Goal: Task Accomplishment & Management: Complete application form

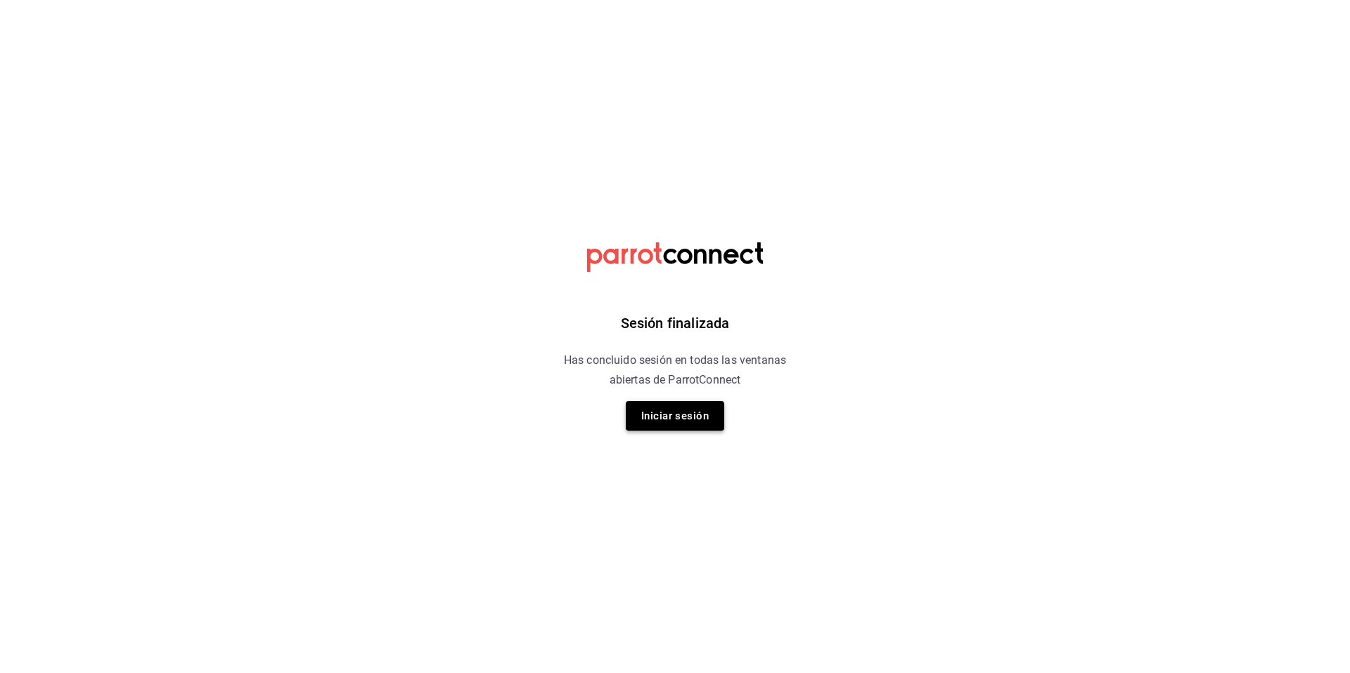
click at [678, 421] on button "Iniciar sesión" at bounding box center [675, 416] width 98 height 30
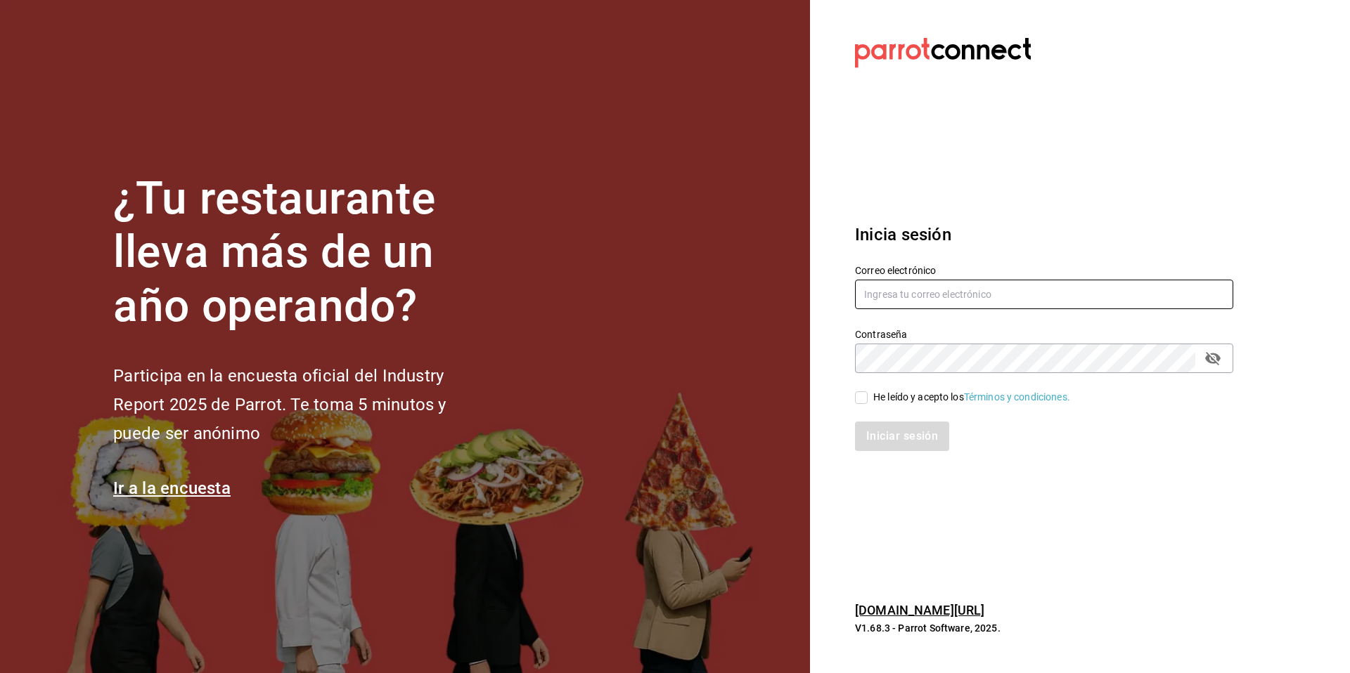
type input "[EMAIL_ADDRESS][DOMAIN_NAME]"
click at [862, 400] on input "He leído y acepto los Términos y condiciones." at bounding box center [861, 398] width 13 height 13
checkbox input "true"
click at [890, 440] on button "Iniciar sesión" at bounding box center [903, 437] width 96 height 30
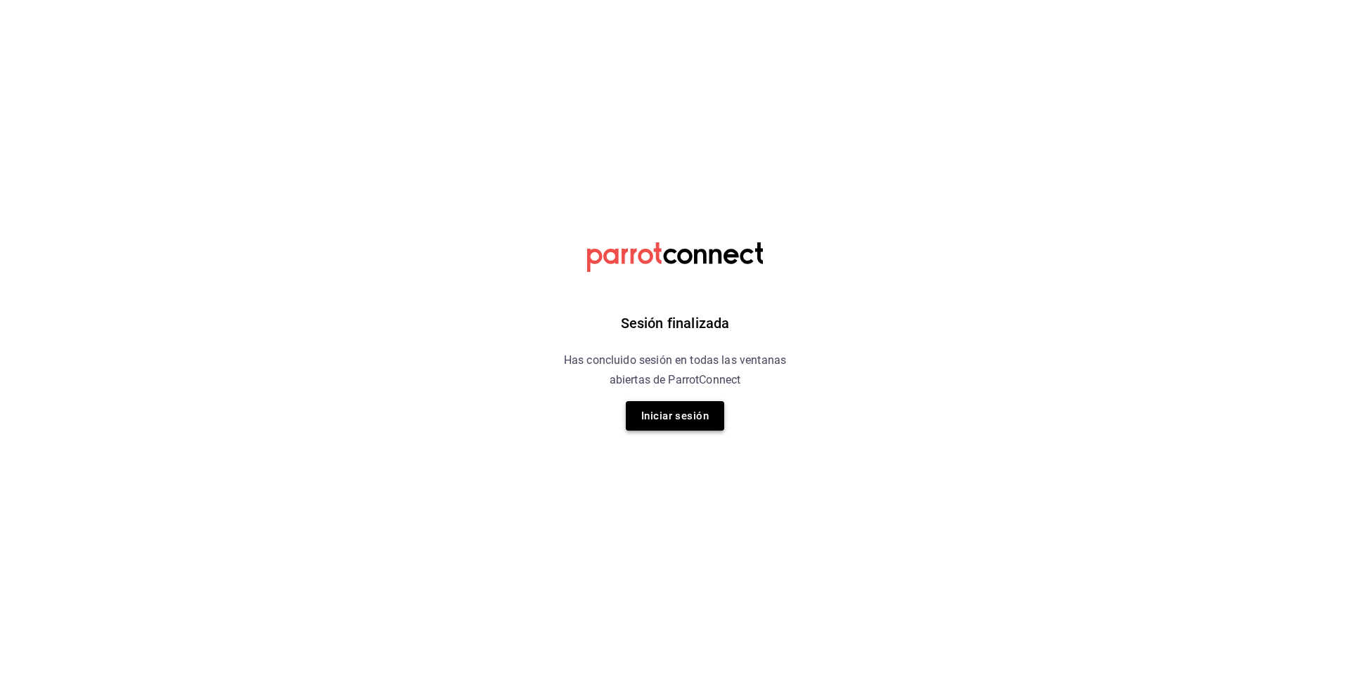
click at [688, 422] on button "Iniciar sesión" at bounding box center [675, 416] width 98 height 30
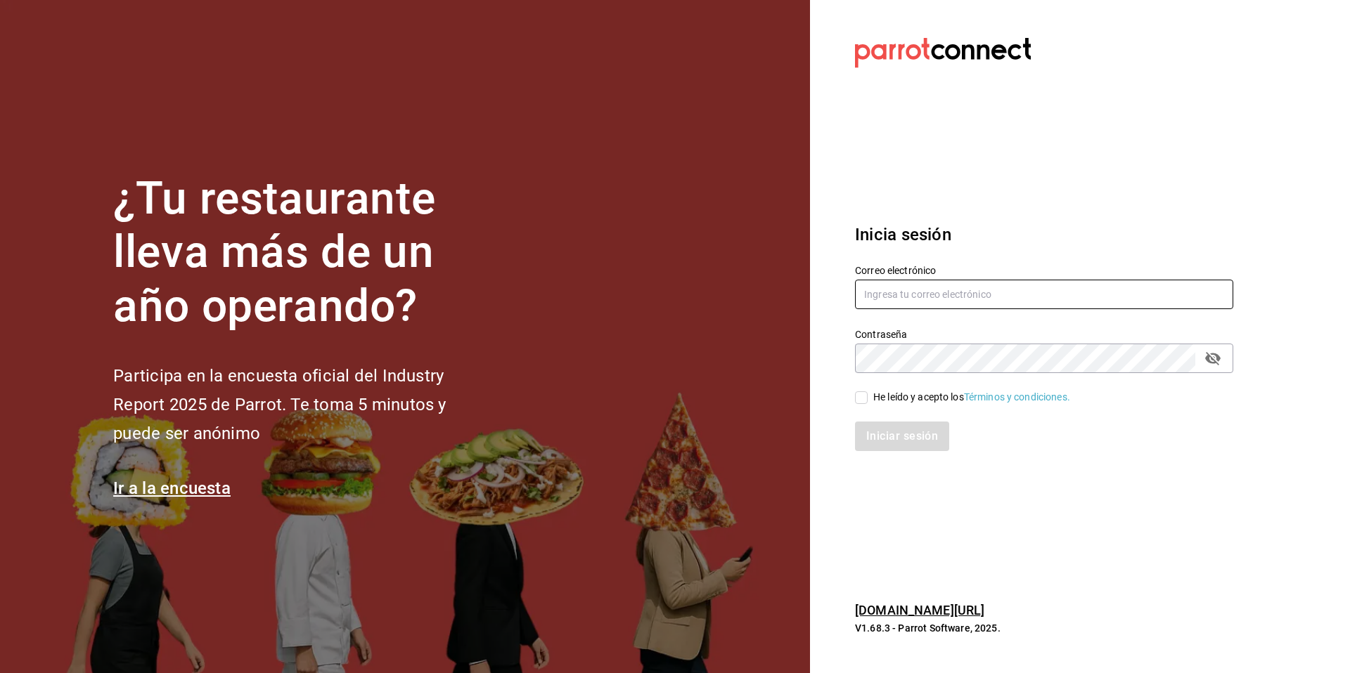
type input "[EMAIL_ADDRESS][DOMAIN_NAME]"
click at [860, 399] on input "He leído y acepto los Términos y condiciones." at bounding box center [861, 398] width 13 height 13
checkbox input "true"
click at [900, 441] on button "Iniciar sesión" at bounding box center [903, 437] width 96 height 30
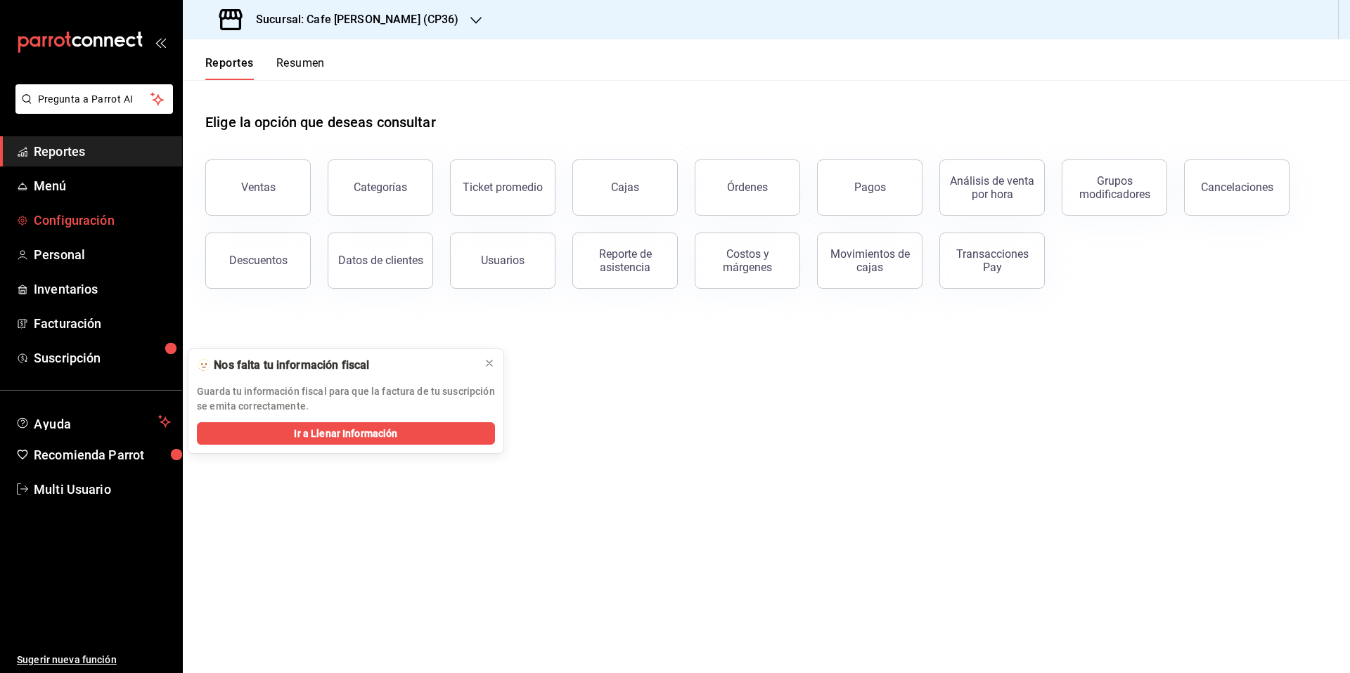
click at [60, 223] on span "Configuración" at bounding box center [102, 220] width 137 height 19
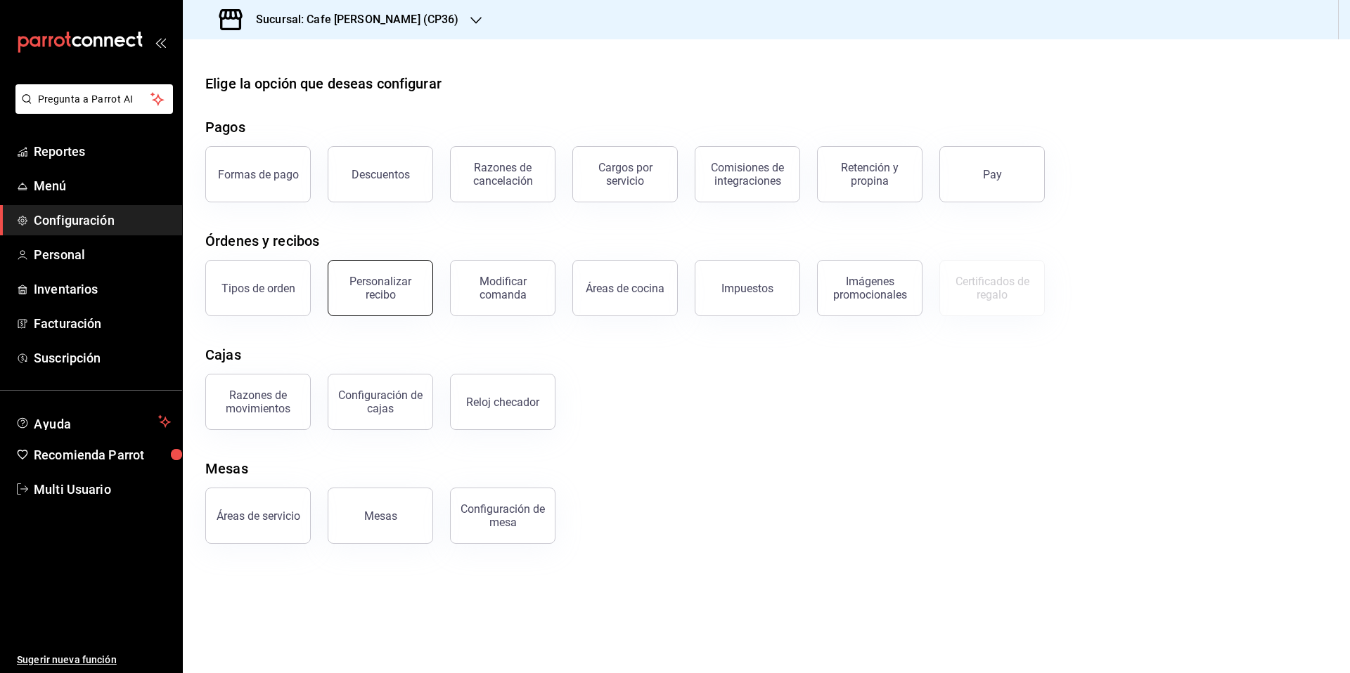
click at [385, 292] on div "Personalizar recibo" at bounding box center [380, 288] width 87 height 27
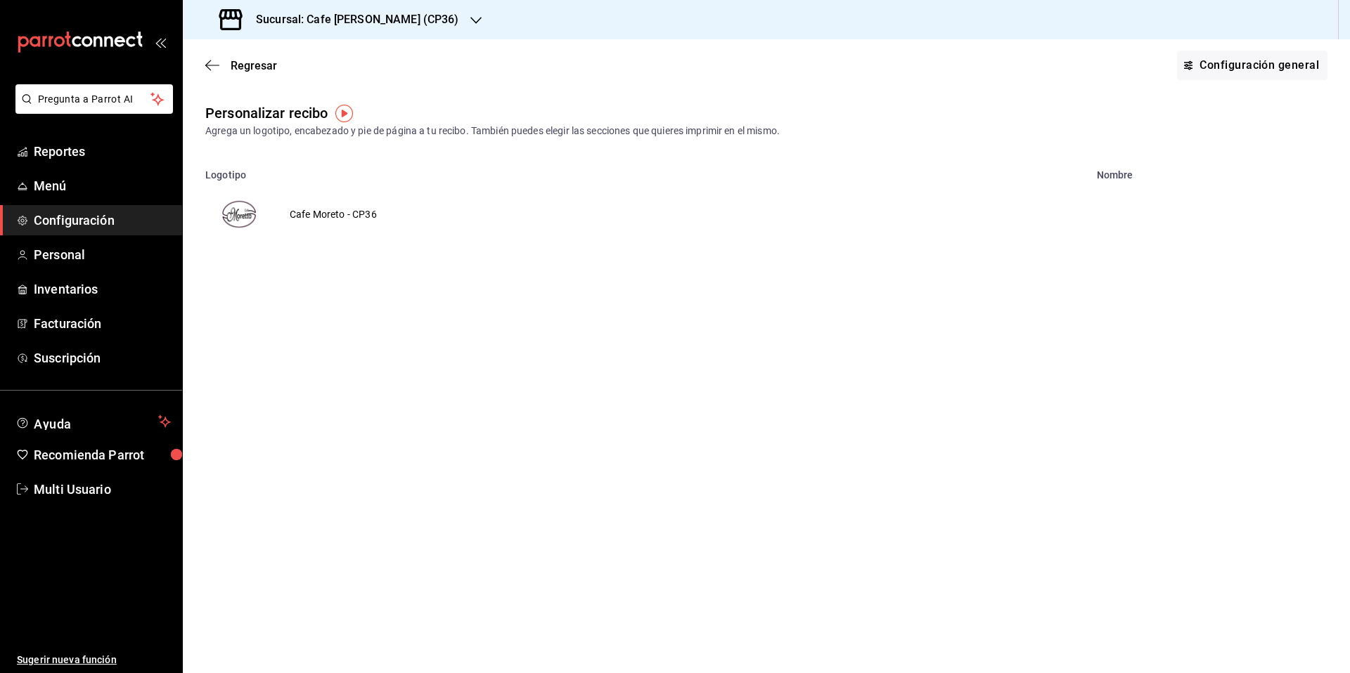
click at [236, 217] on img "voidReasonsTable" at bounding box center [239, 215] width 34 height 34
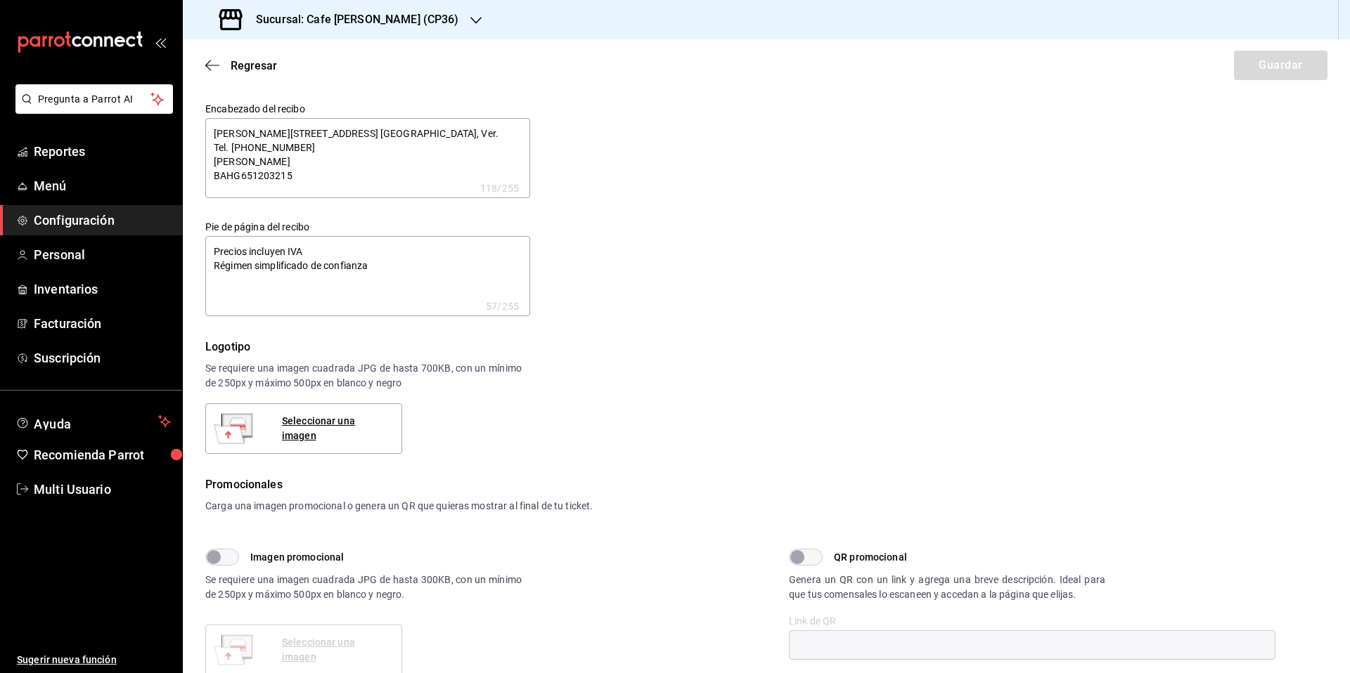
type textarea "x"
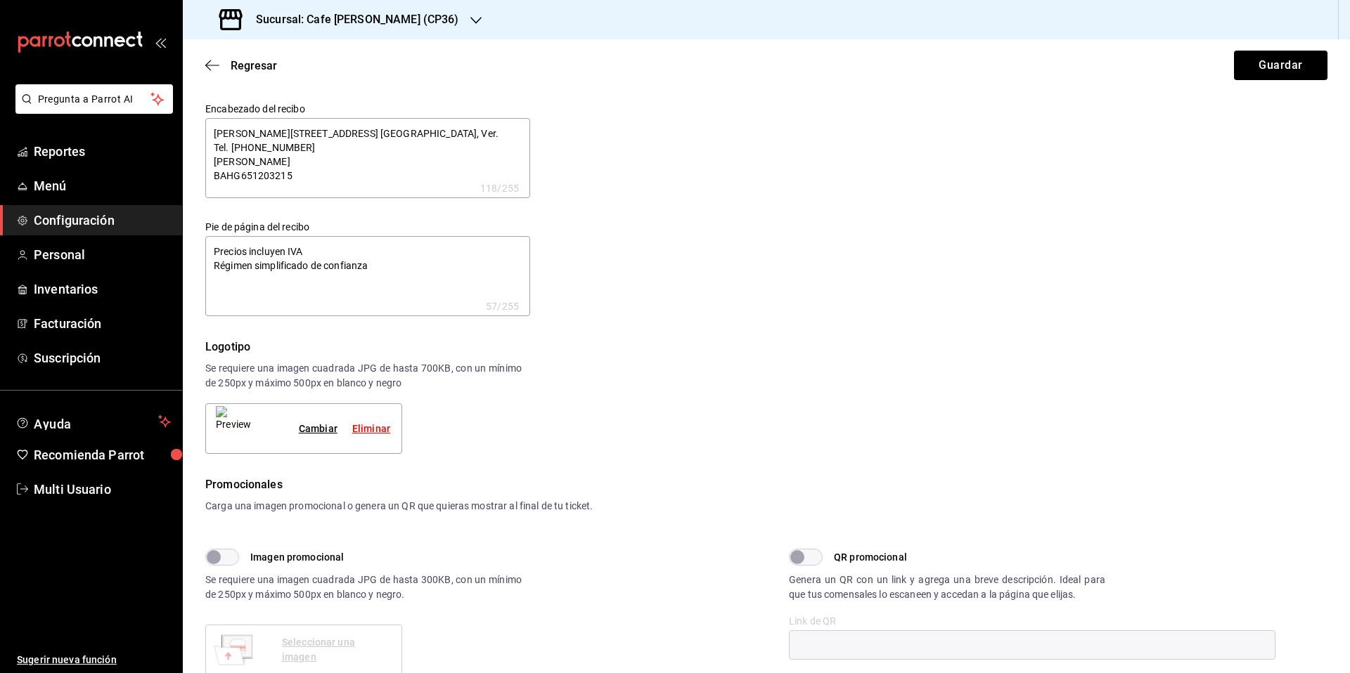
type textarea "x"
click at [54, 292] on span "Inventarios" at bounding box center [102, 289] width 137 height 19
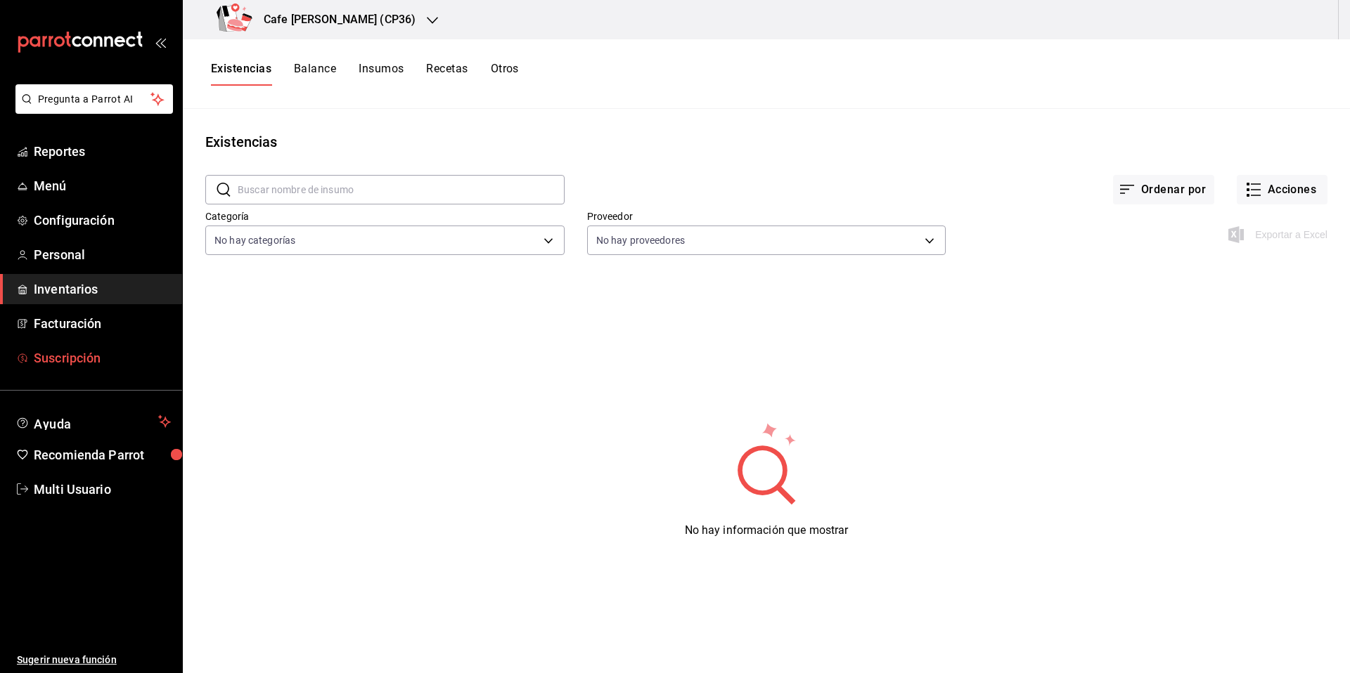
click at [71, 357] on span "Suscripción" at bounding box center [102, 358] width 137 height 19
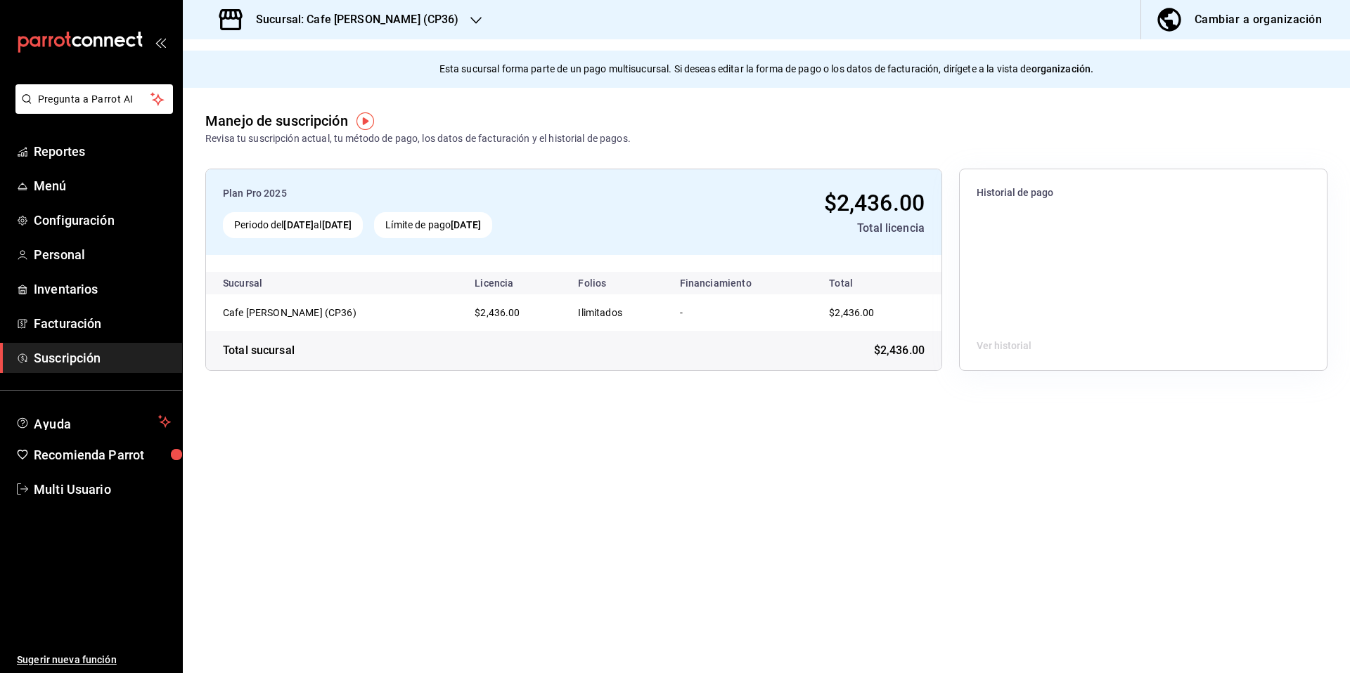
click at [1242, 22] on div "Cambiar a organización" at bounding box center [1257, 20] width 127 height 20
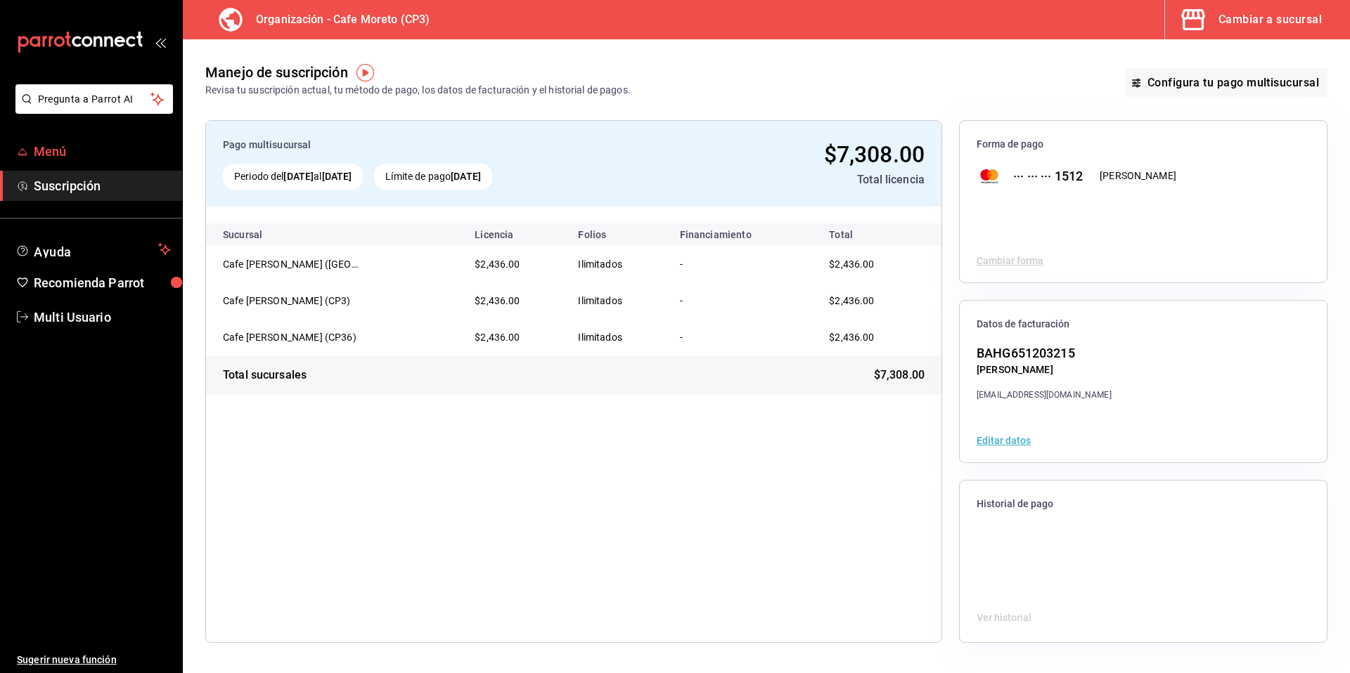
click at [58, 150] on span "Menú" at bounding box center [102, 151] width 137 height 19
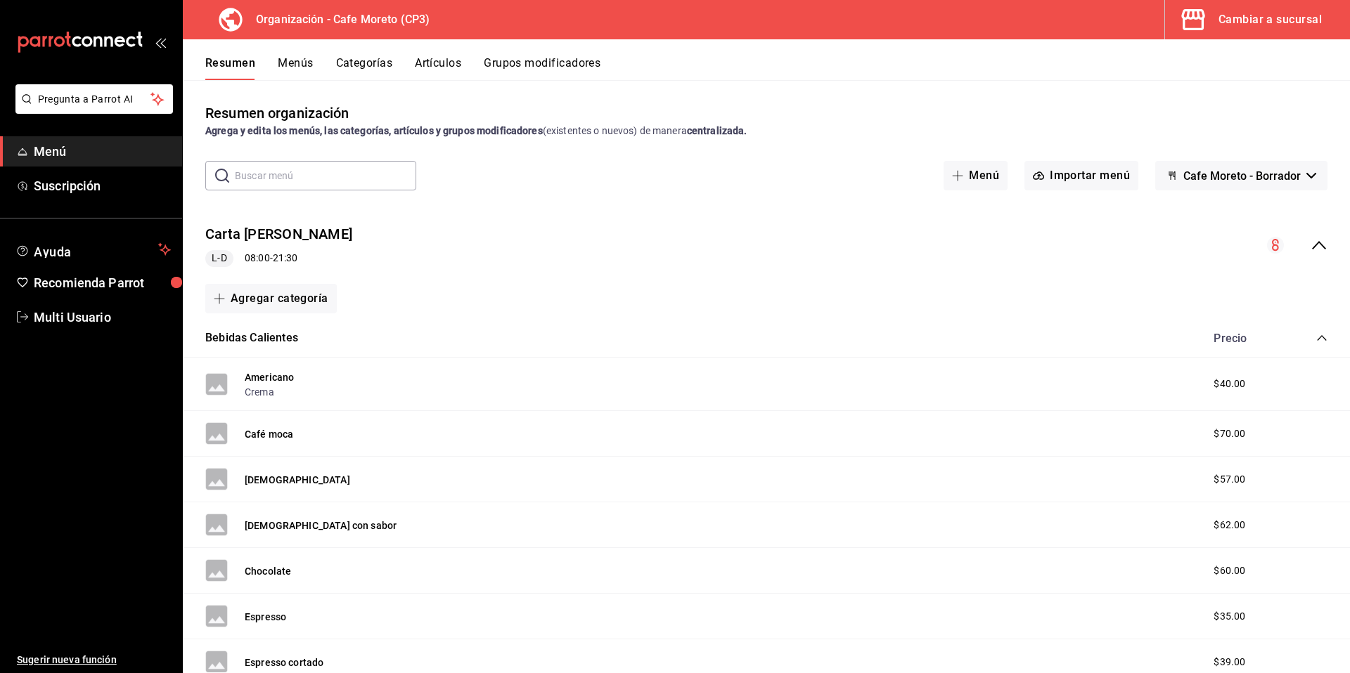
click at [1245, 26] on div "Cambiar a sucursal" at bounding box center [1269, 20] width 103 height 20
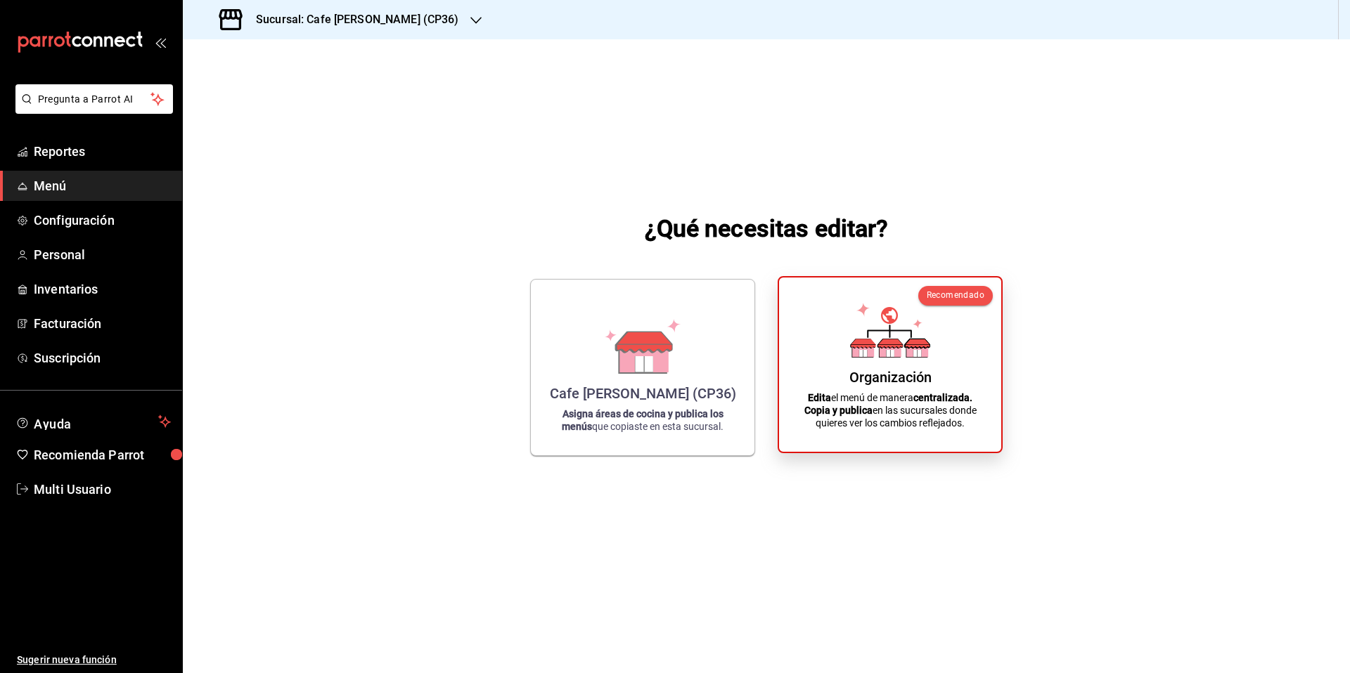
click at [903, 375] on div "Organización" at bounding box center [890, 377] width 82 height 17
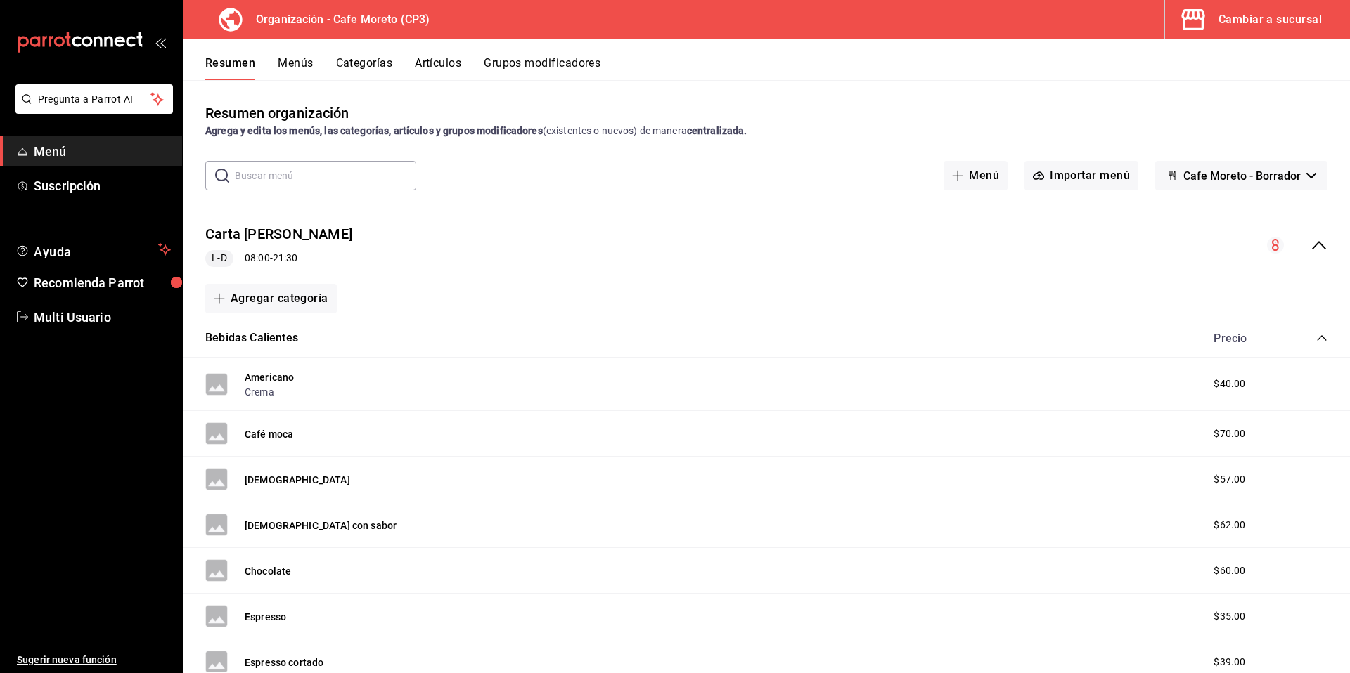
click at [1269, 20] on div "Cambiar a sucursal" at bounding box center [1269, 20] width 103 height 20
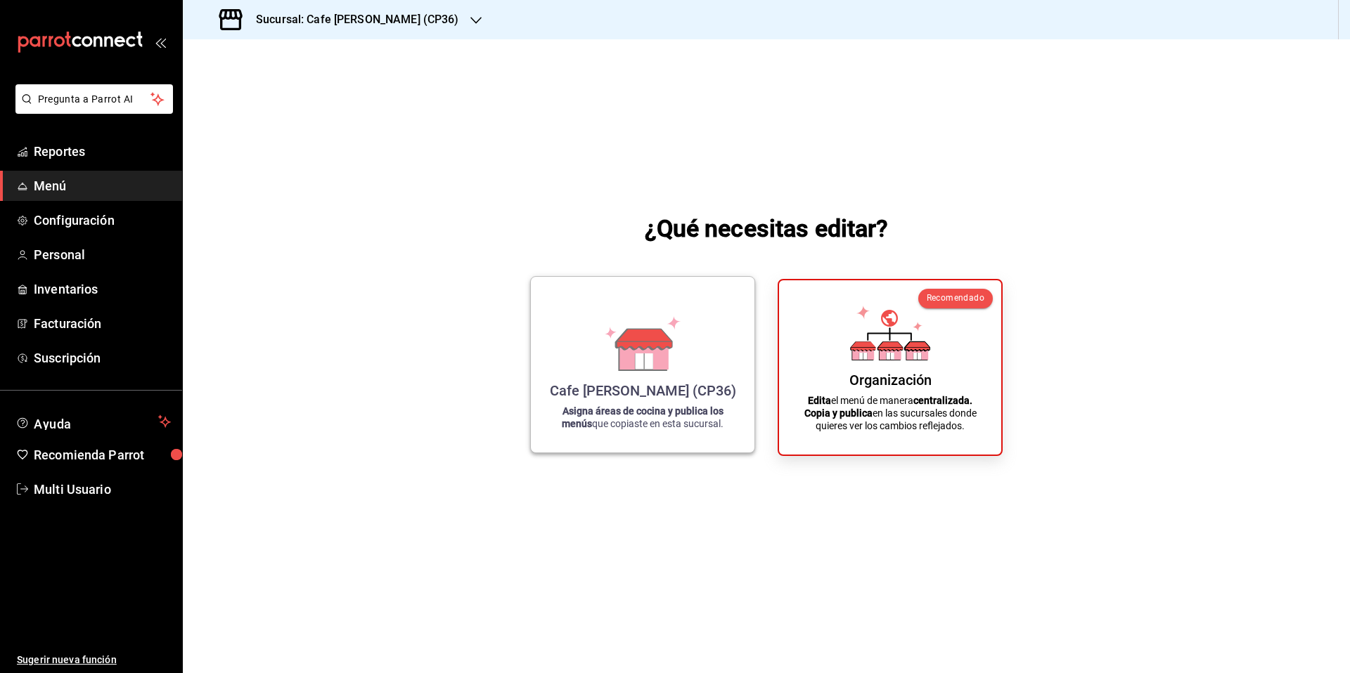
click at [616, 380] on div "Cafe Moretto (CP36) Asigna áreas de cocina y publica los menús que copiaste en …" at bounding box center [643, 364] width 190 height 153
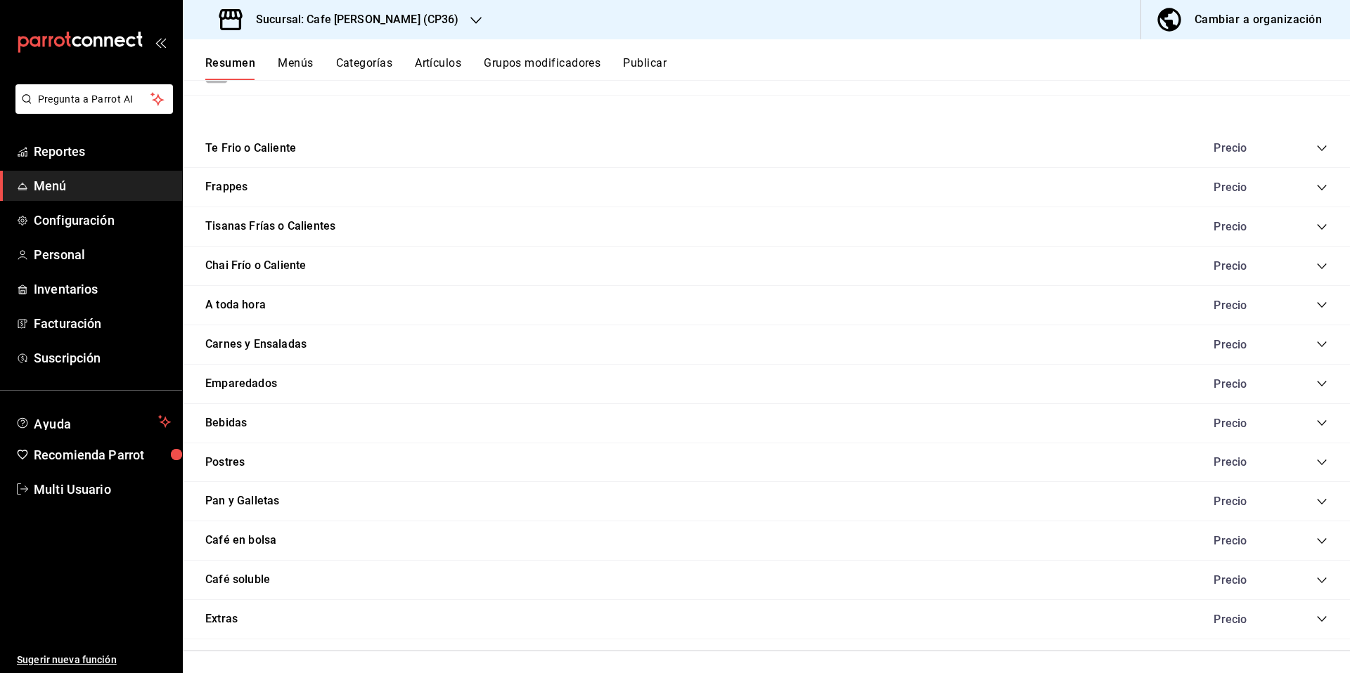
scroll to position [1014, 0]
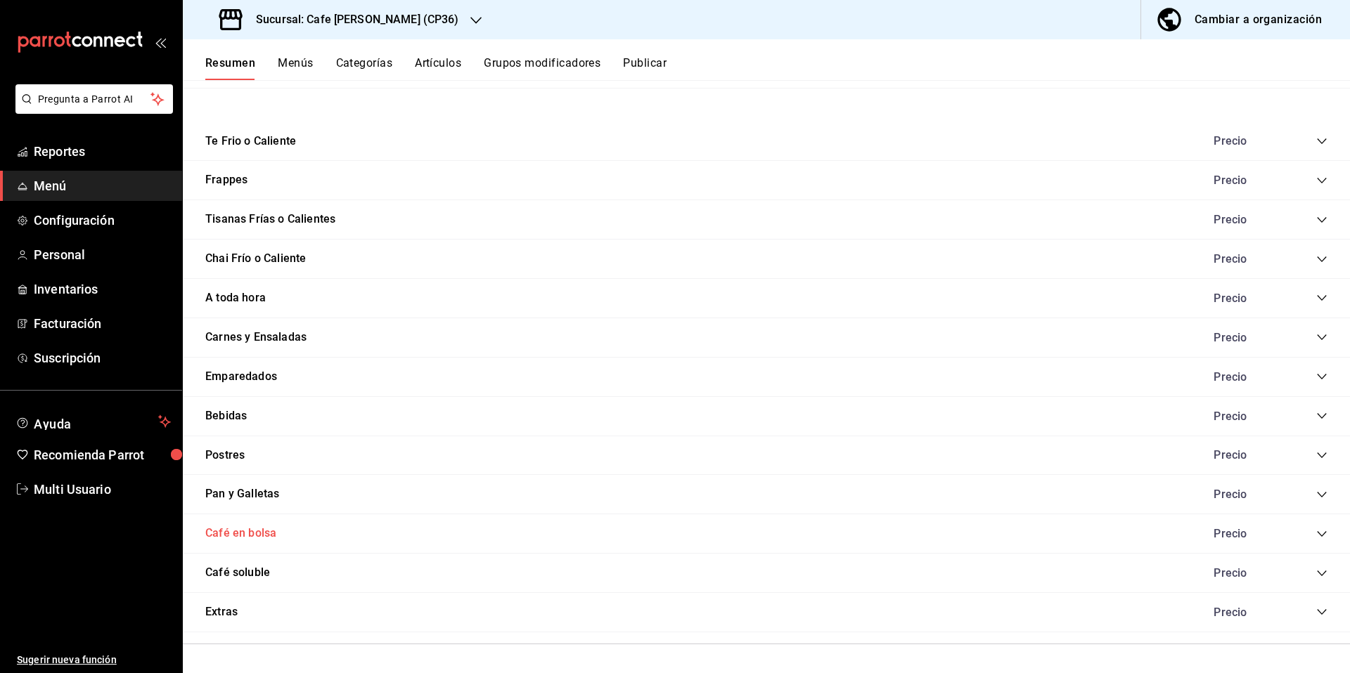
click at [274, 540] on button "Café en bolsa" at bounding box center [240, 534] width 71 height 16
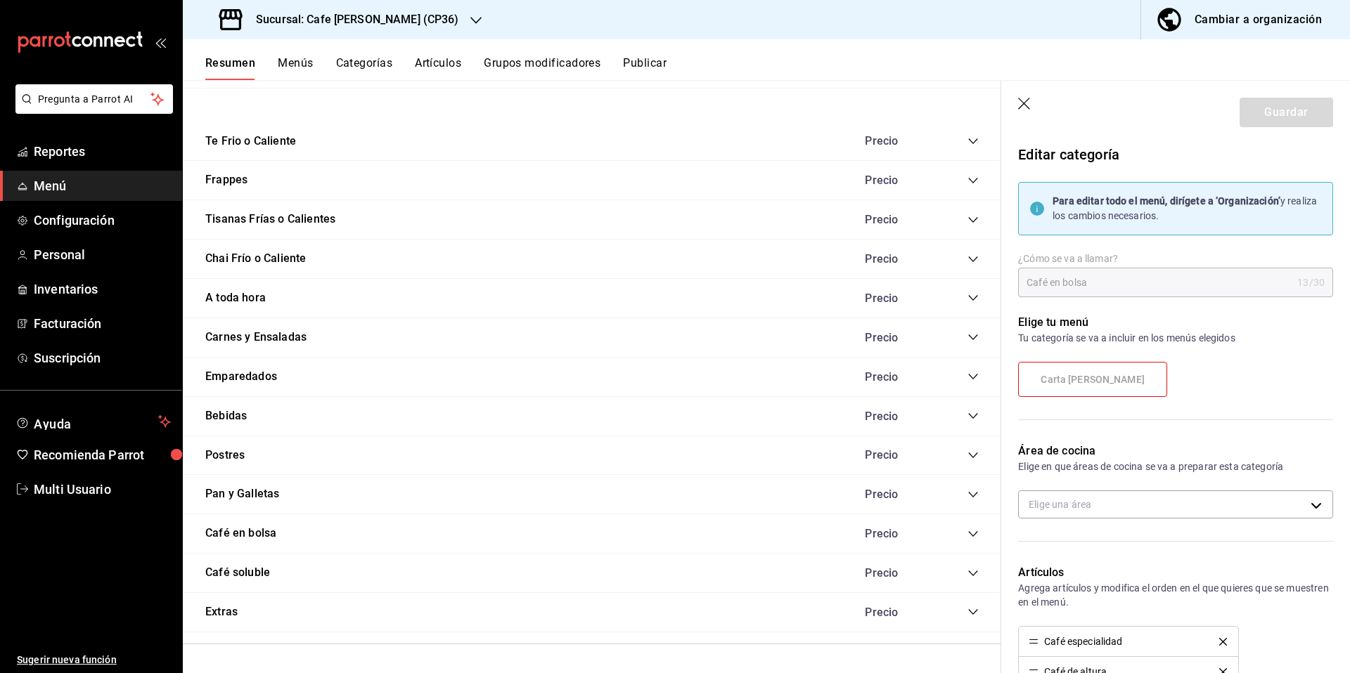
click at [967, 536] on icon "collapse-category-row" at bounding box center [972, 534] width 11 height 11
click at [1307, 507] on body "Pregunta a Parrot AI Reportes Menú Configuración Personal Inventarios Facturaci…" at bounding box center [675, 336] width 1350 height 673
click at [394, 336] on div at bounding box center [675, 336] width 1350 height 673
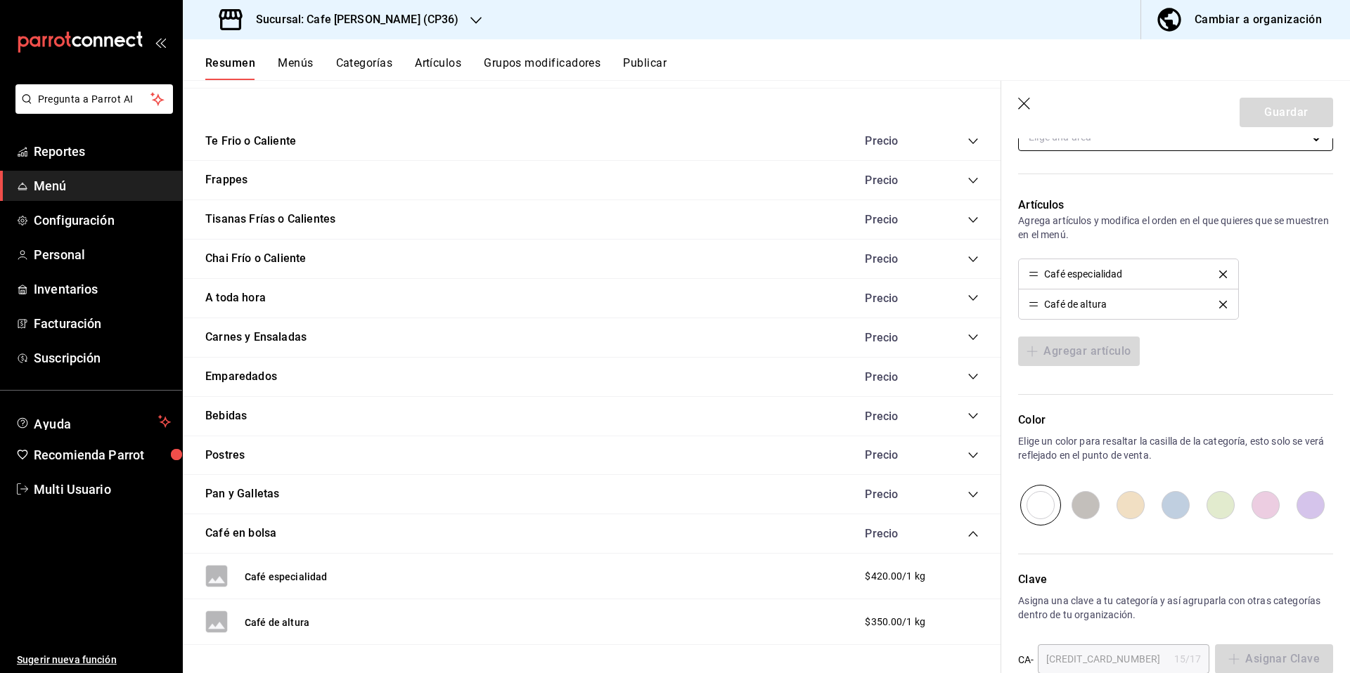
scroll to position [398, 0]
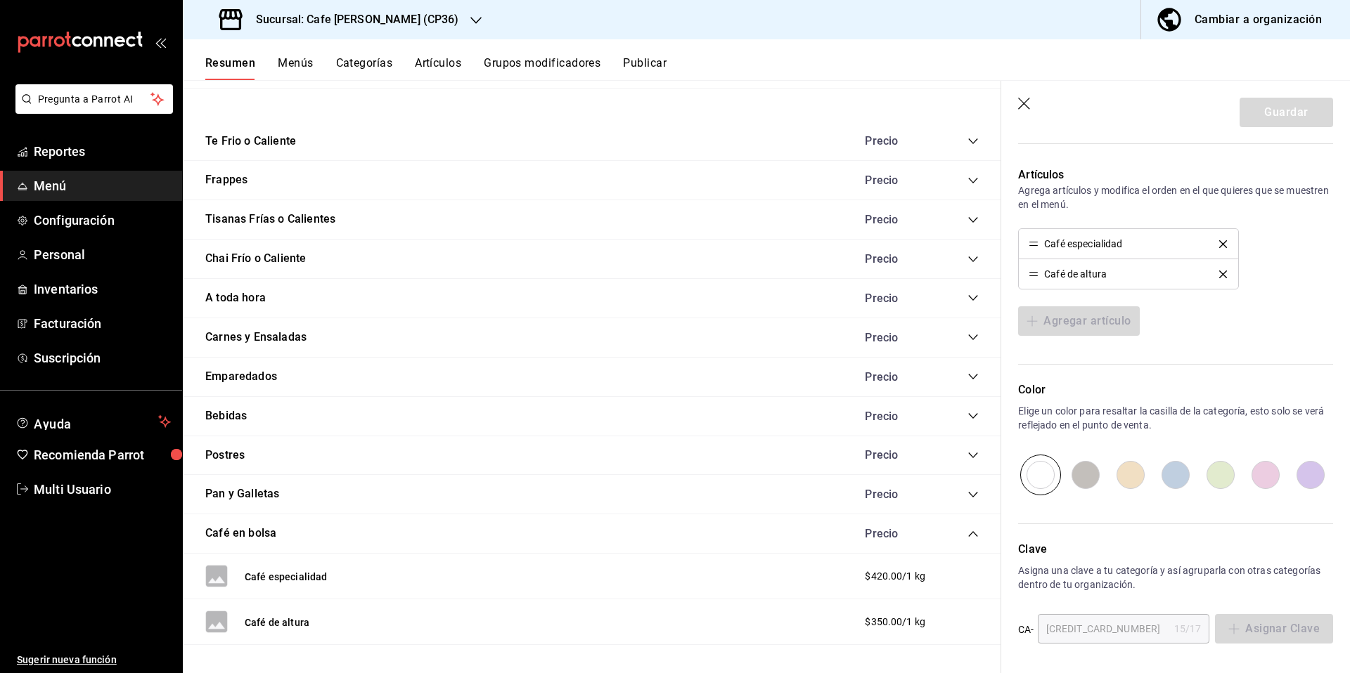
drag, startPoint x: 1023, startPoint y: 104, endPoint x: 612, endPoint y: 250, distance: 436.4
click at [1023, 105] on icon "button" at bounding box center [1025, 105] width 14 height 14
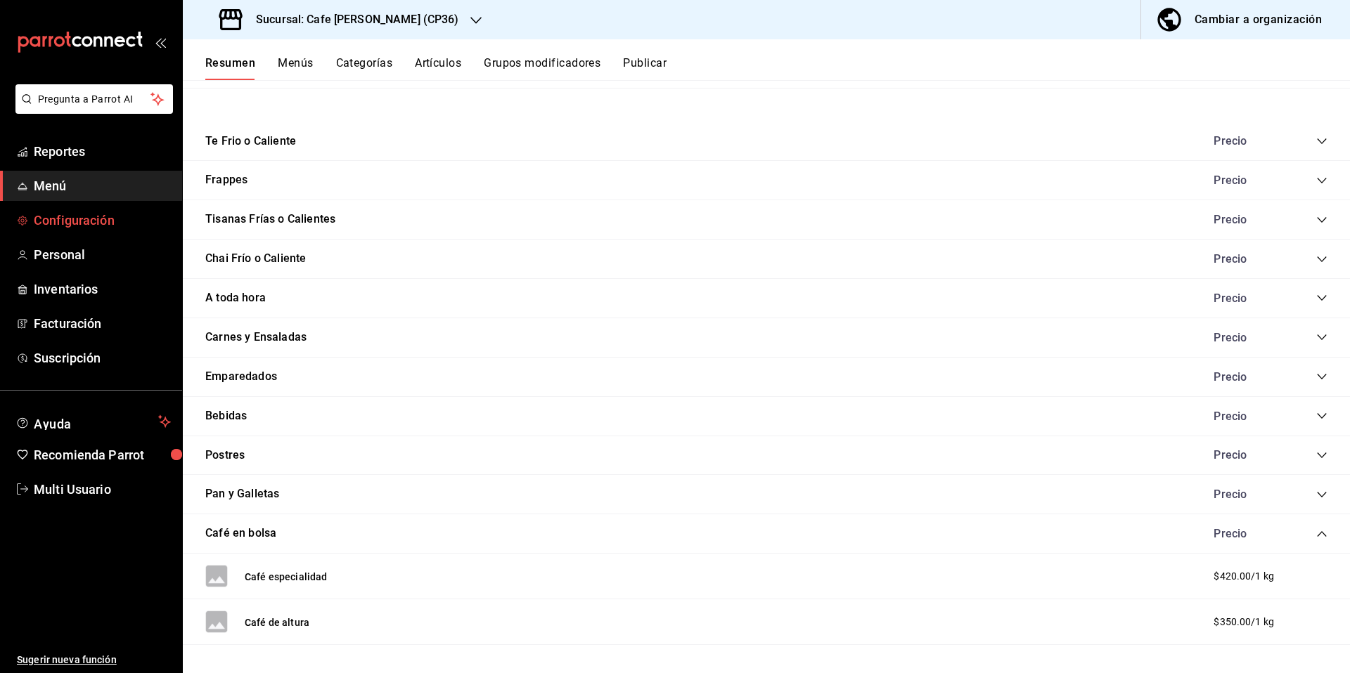
click at [77, 220] on span "Configuración" at bounding box center [102, 220] width 137 height 19
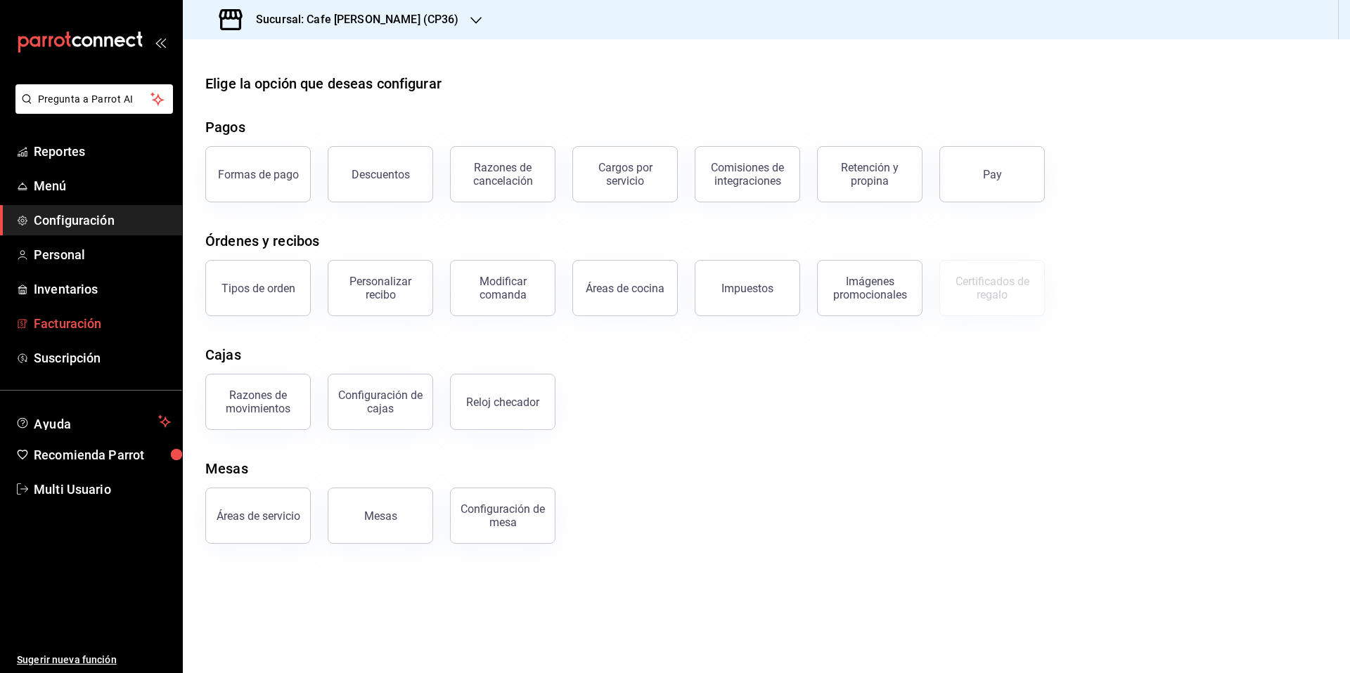
click at [82, 324] on span "Facturación" at bounding box center [102, 323] width 137 height 19
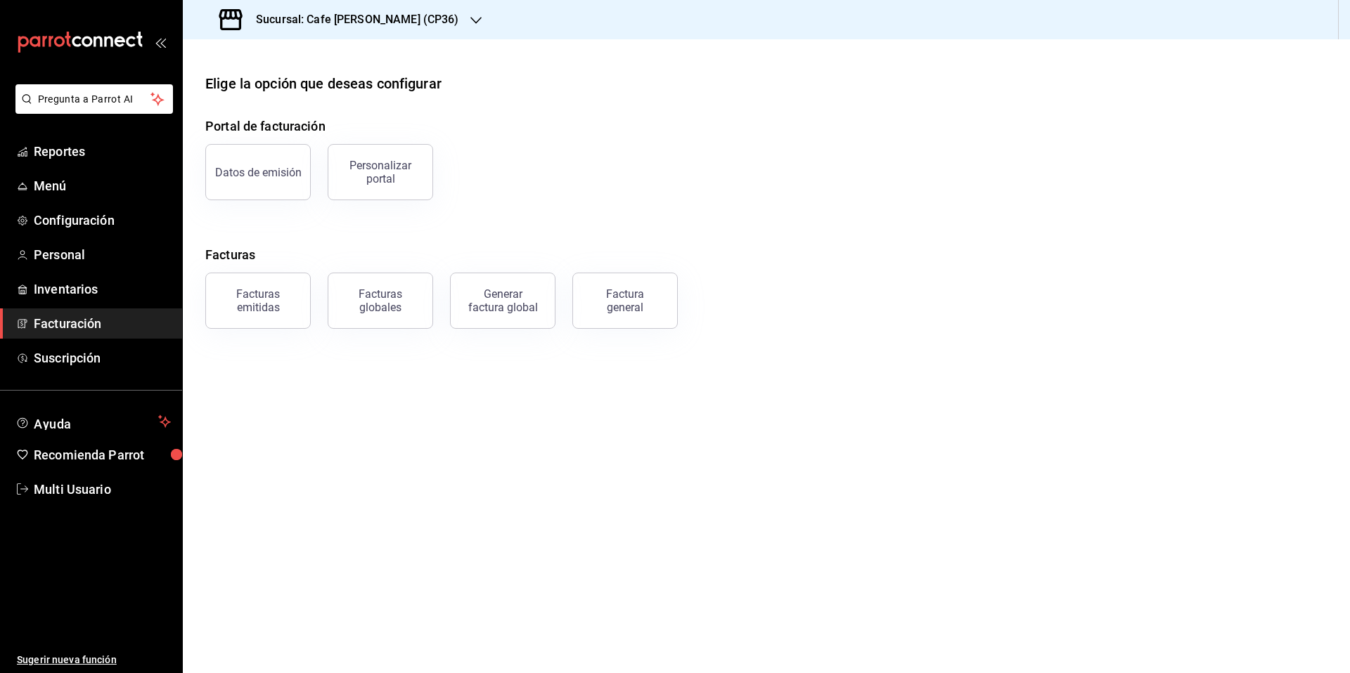
click at [277, 171] on div "Datos de emisión" at bounding box center [258, 172] width 86 height 13
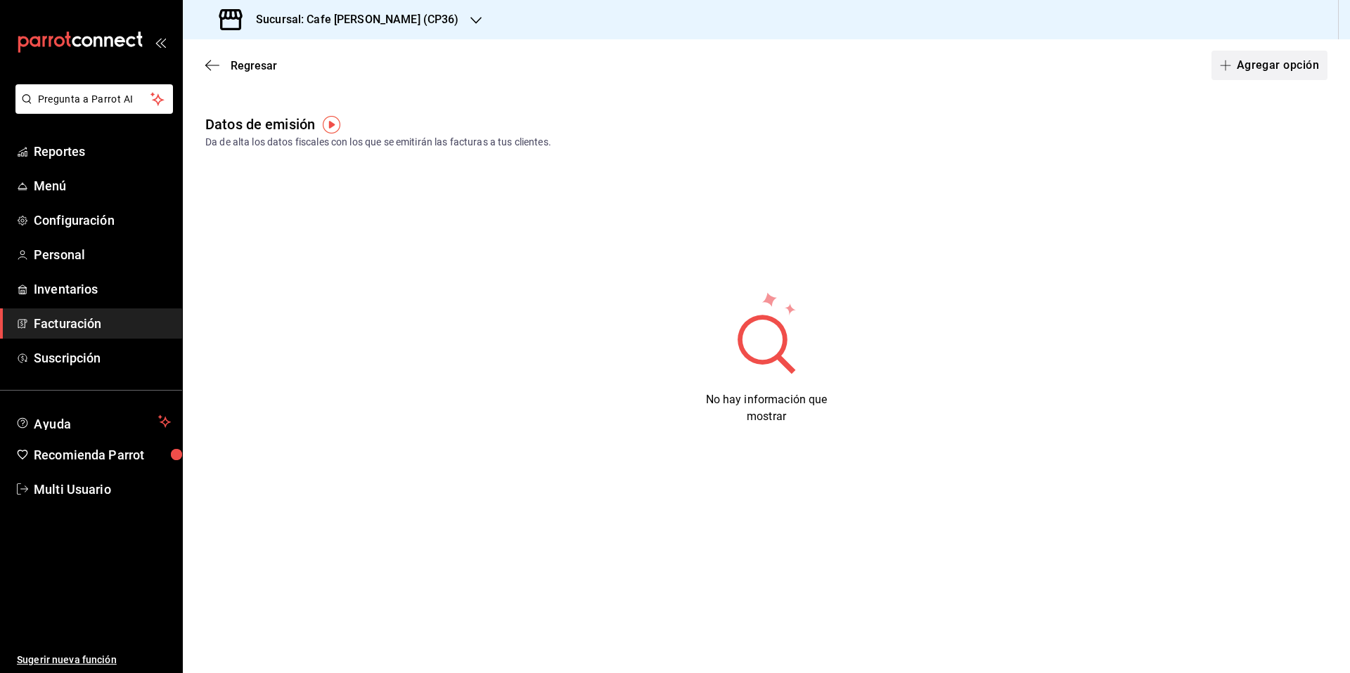
click at [1262, 63] on button "Agregar opción" at bounding box center [1269, 66] width 116 height 30
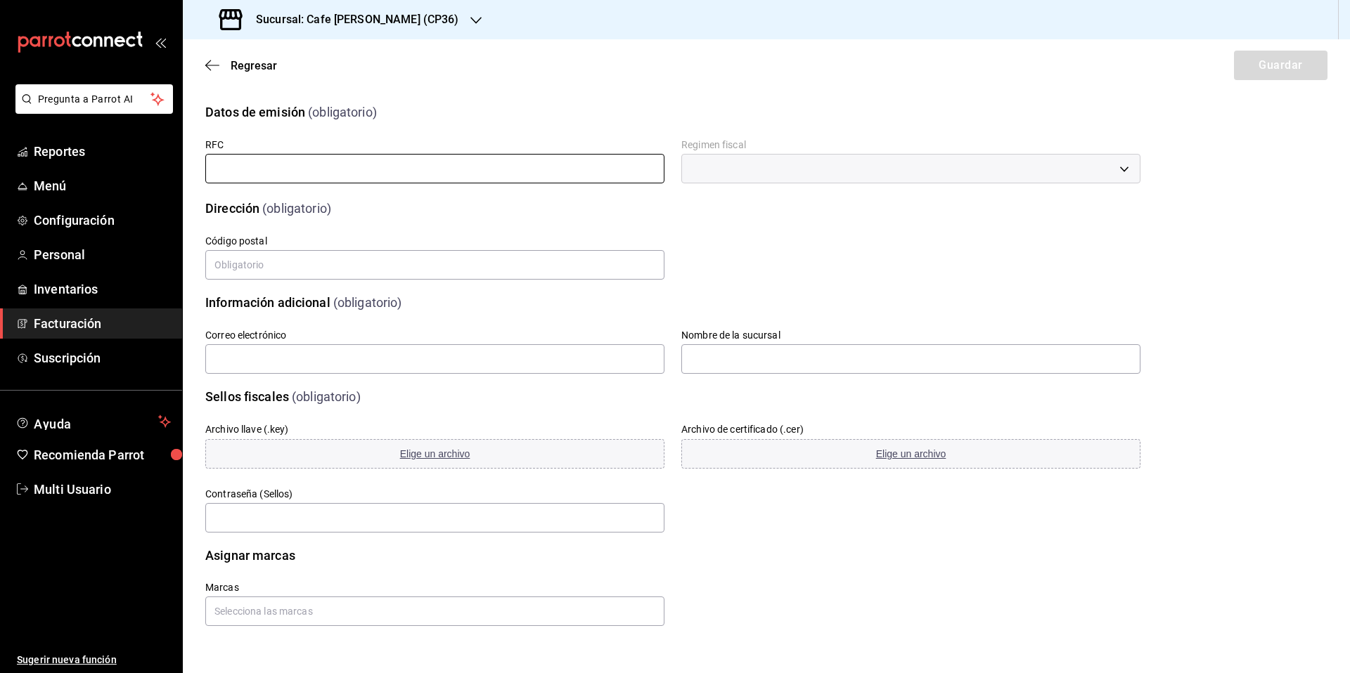
click at [306, 165] on input "text" at bounding box center [434, 169] width 459 height 30
type input "BAHG651203215"
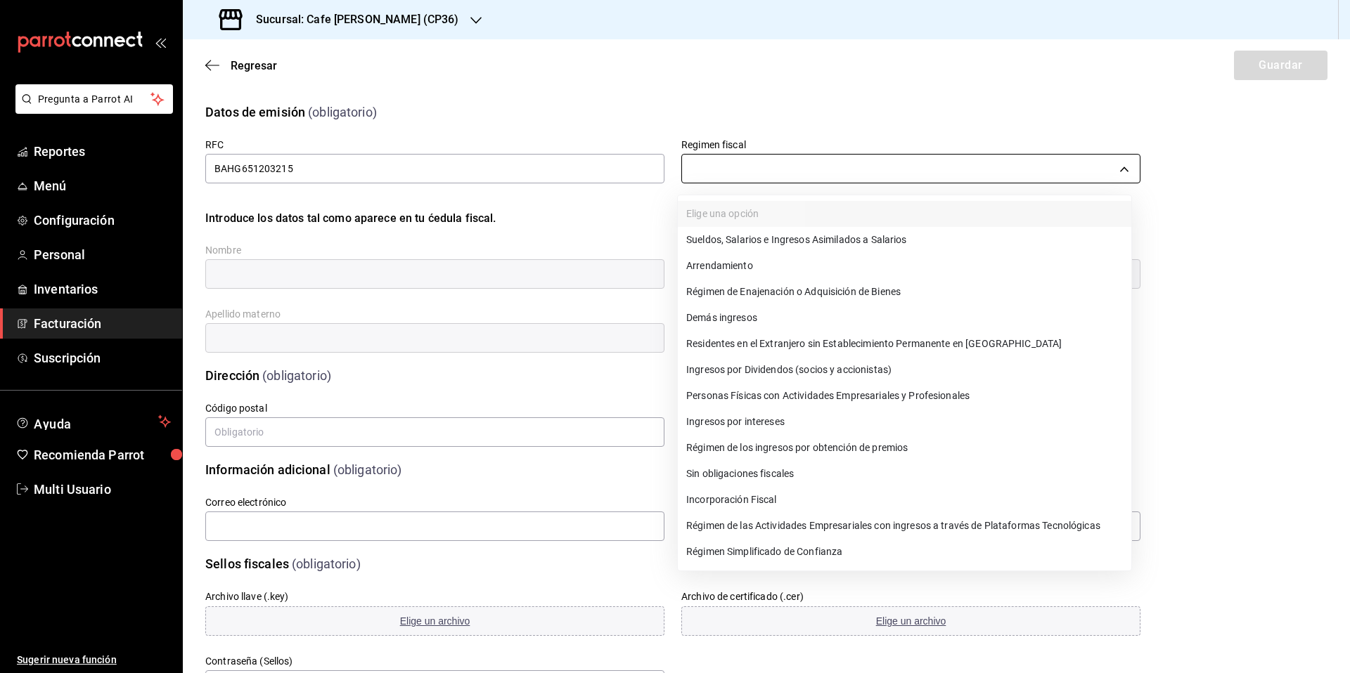
click at [729, 165] on body "Pregunta a Parrot AI Reportes Menú Configuración Personal Inventarios Facturaci…" at bounding box center [675, 336] width 1350 height 673
click at [763, 552] on li "Régimen Simplificado de Confianza" at bounding box center [904, 552] width 453 height 26
type input "626"
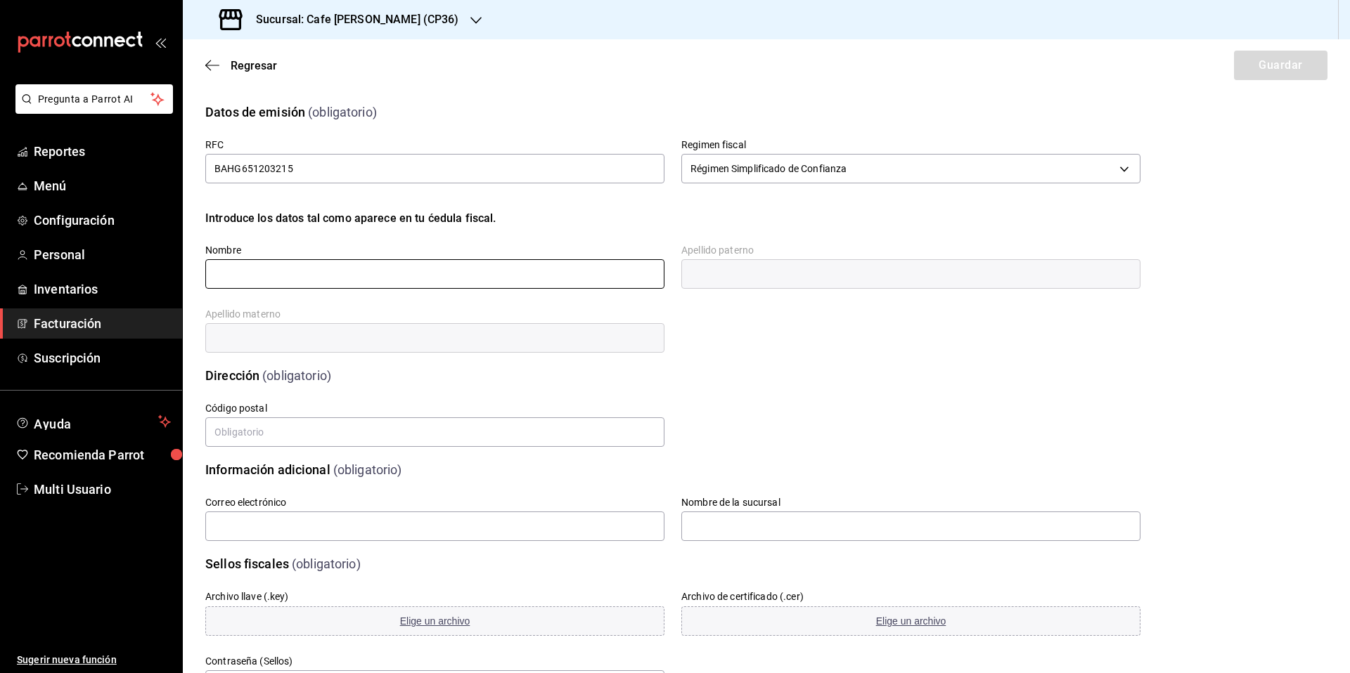
click at [370, 284] on input "text" at bounding box center [434, 274] width 459 height 30
type input "GABRIELA"
click at [718, 277] on input "text" at bounding box center [910, 274] width 459 height 30
type input "BAUR"
click at [304, 345] on input "text" at bounding box center [434, 338] width 459 height 30
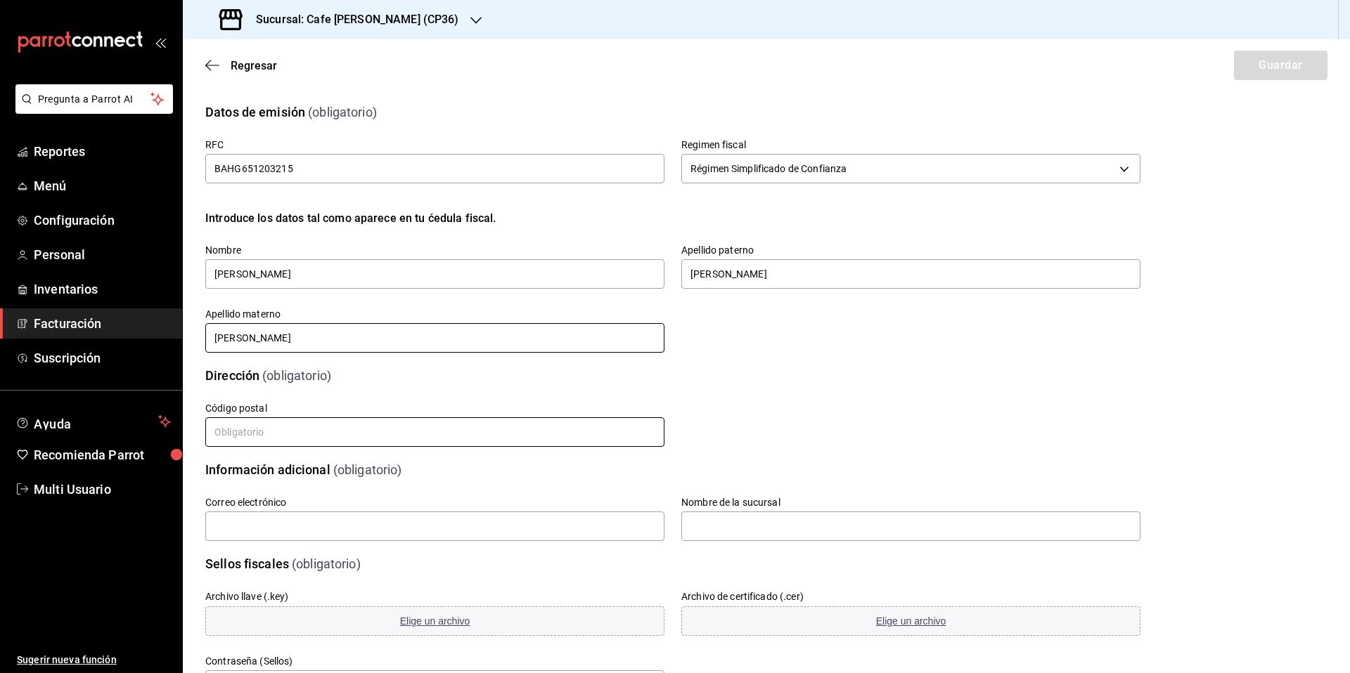
type input "HOFMANN"
click at [356, 437] on input "text" at bounding box center [434, 433] width 459 height 30
type input "91000"
click at [403, 529] on input "text" at bounding box center [434, 527] width 459 height 30
type input "gabibaur@hotmail.com"
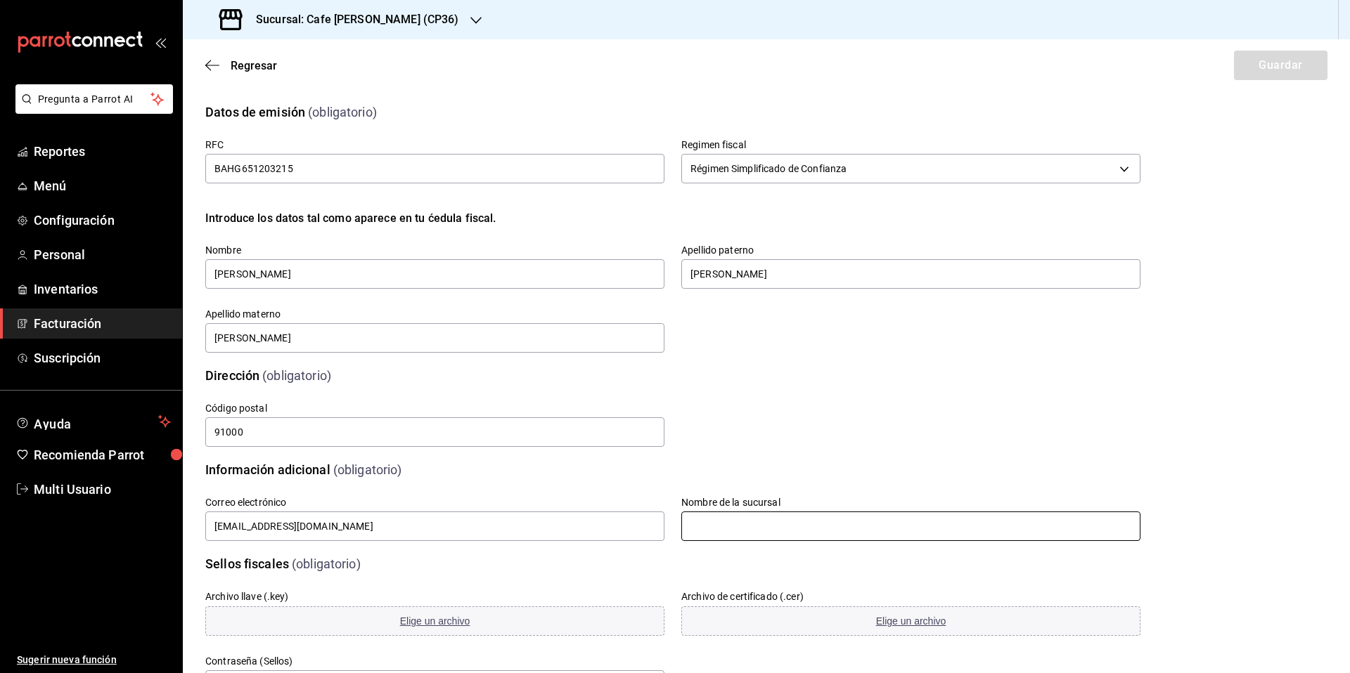
click at [739, 533] on input "text" at bounding box center [910, 527] width 459 height 30
type input "Cafe Moretto CP36"
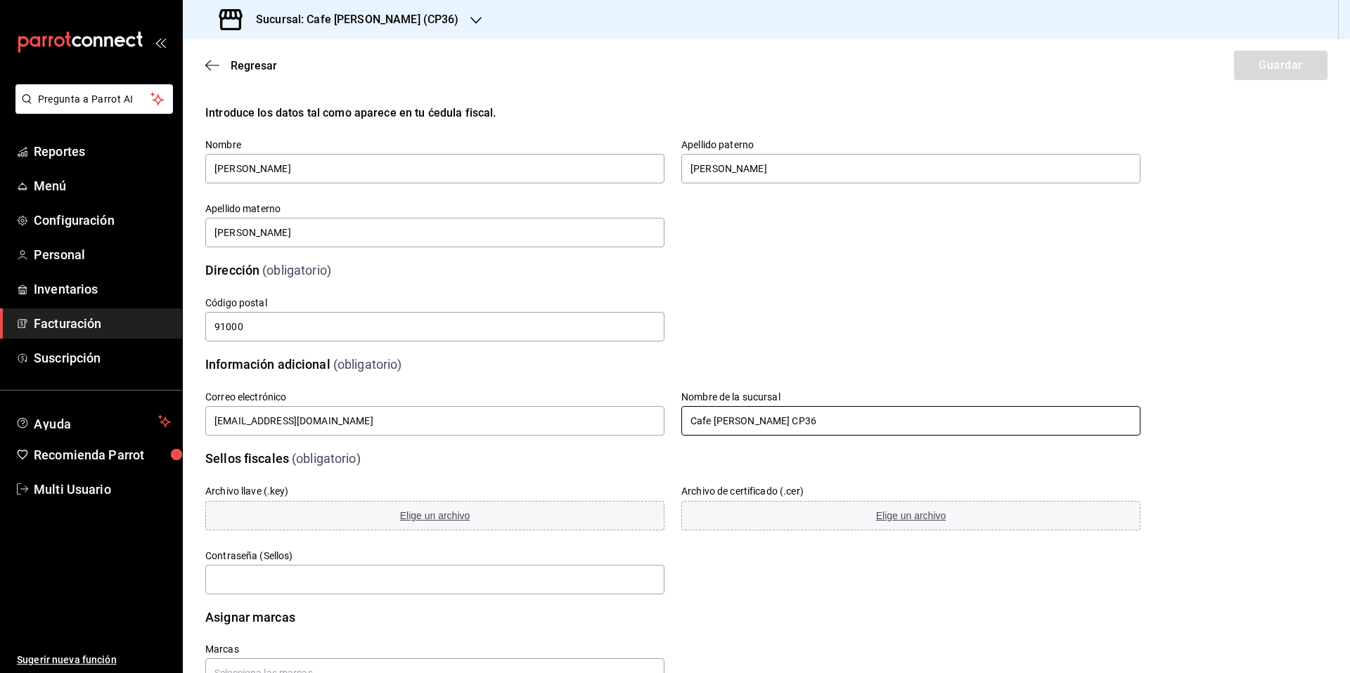
scroll to position [154, 0]
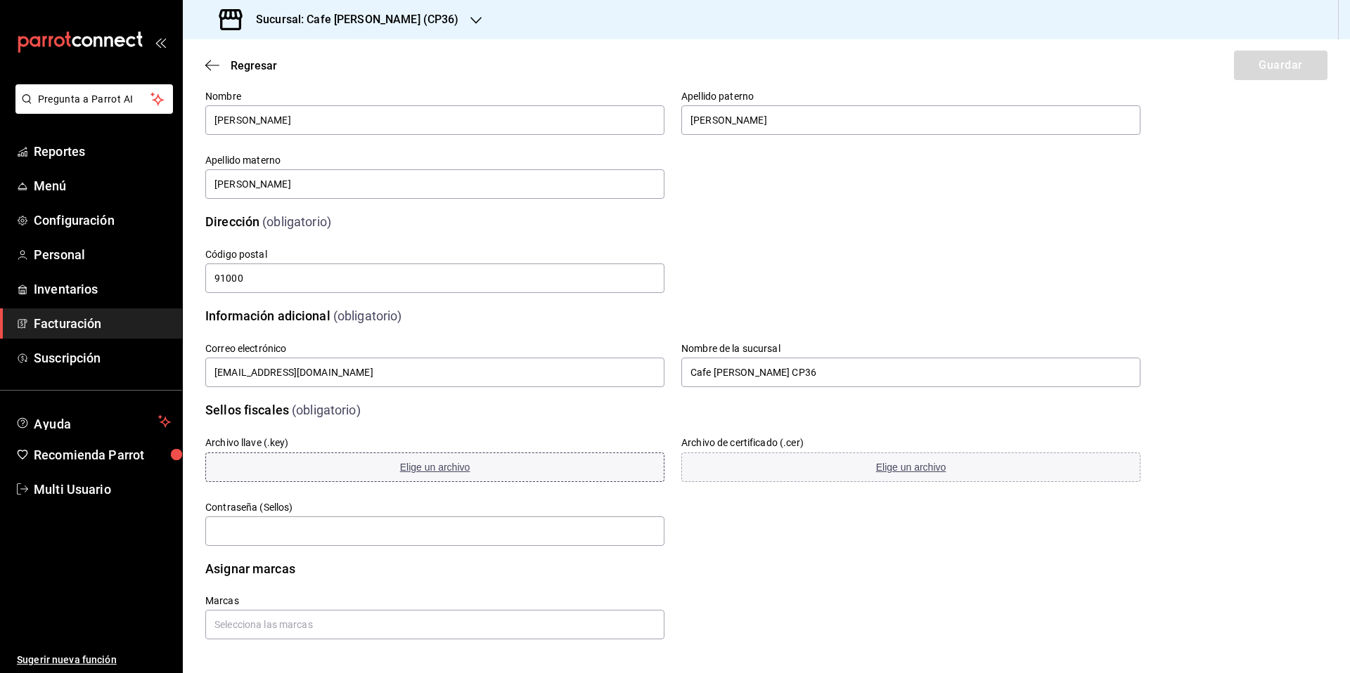
click at [436, 466] on span "Elige un archivo" at bounding box center [435, 467] width 70 height 11
click at [905, 469] on span "Elige un archivo" at bounding box center [911, 467] width 70 height 11
click at [378, 530] on input "text" at bounding box center [434, 532] width 459 height 30
type input "651203gab"
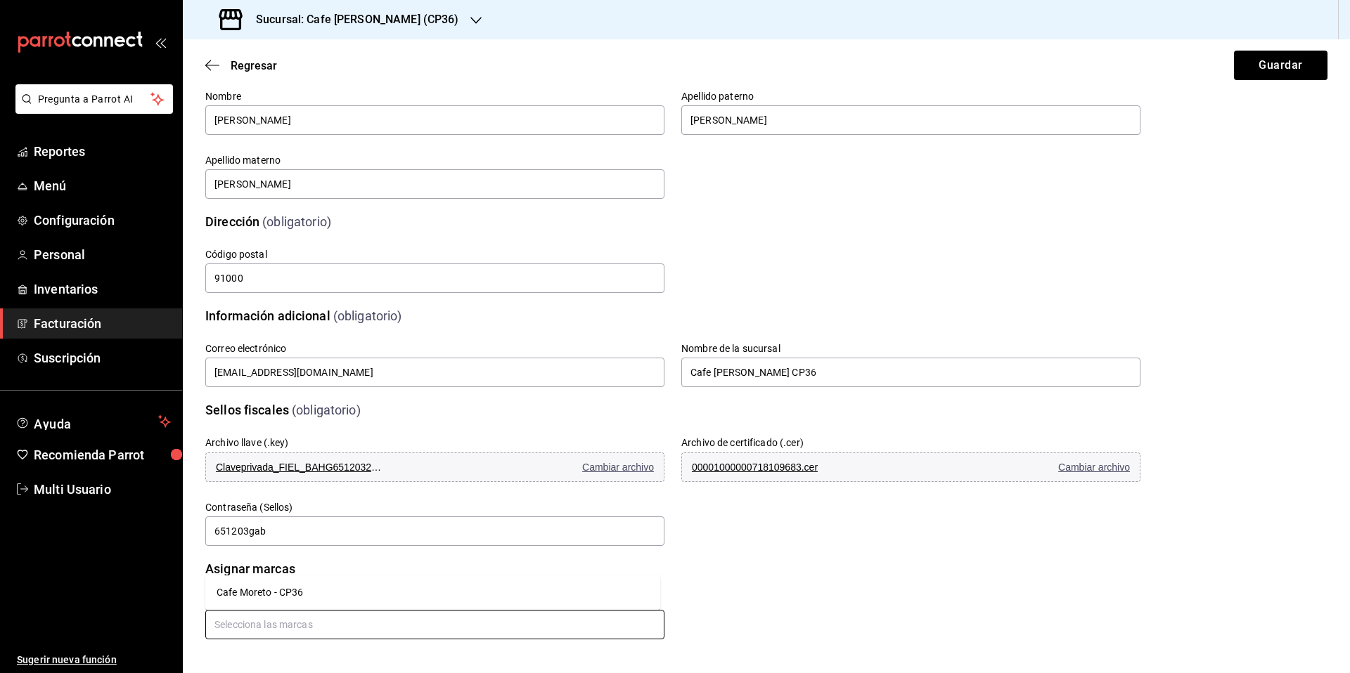
click at [265, 626] on input "text" at bounding box center [434, 625] width 459 height 30
click at [266, 595] on li "Cafe Moreto - CP36" at bounding box center [432, 592] width 455 height 23
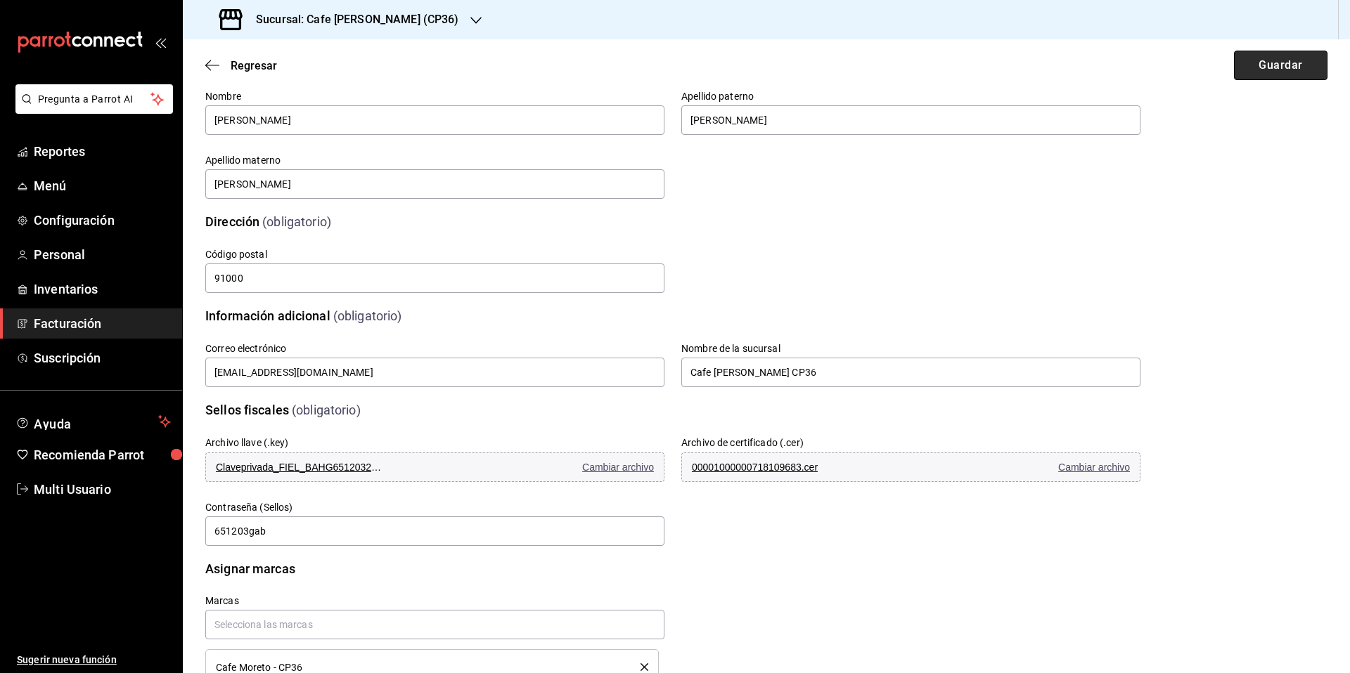
click at [1258, 69] on button "Guardar" at bounding box center [1280, 66] width 93 height 30
click at [1265, 62] on button "Reintentar" at bounding box center [1280, 66] width 93 height 30
click at [64, 290] on span "Inventarios" at bounding box center [102, 289] width 137 height 19
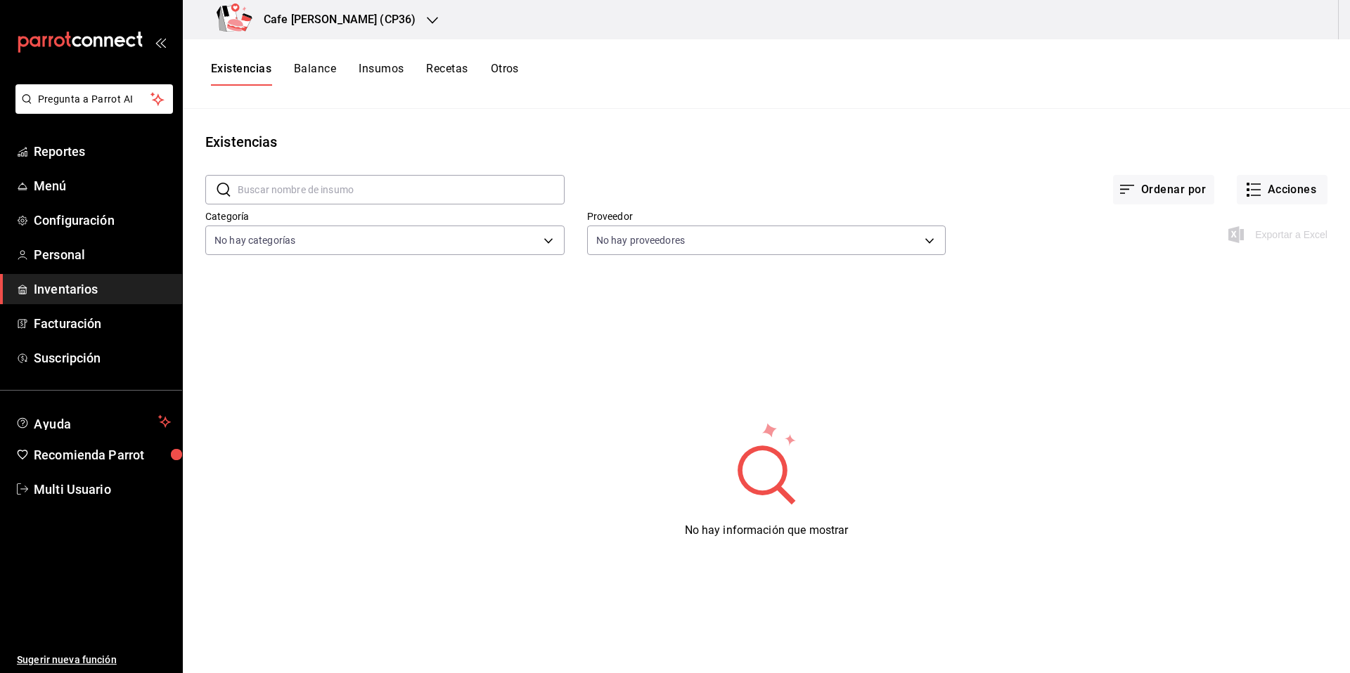
click at [74, 494] on span "Multi Usuario" at bounding box center [102, 489] width 137 height 19
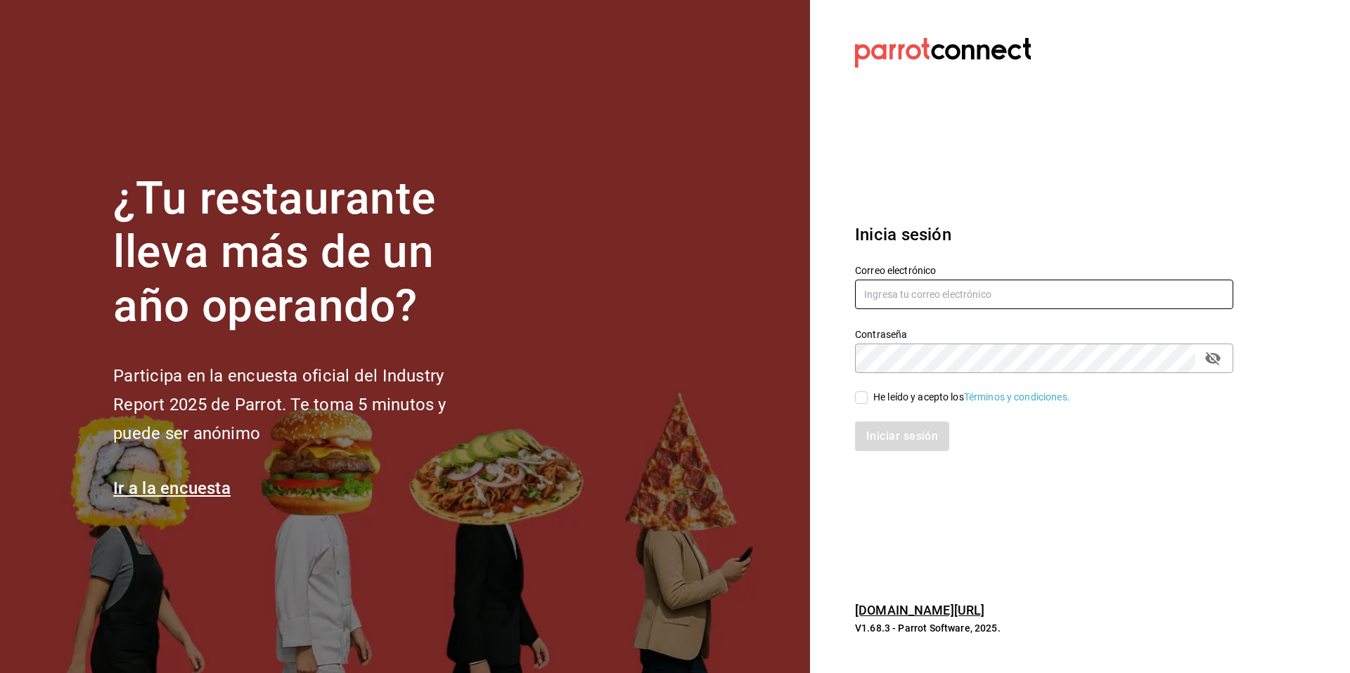
type input "[EMAIL_ADDRESS][DOMAIN_NAME]"
click at [863, 400] on input "He leído y acepto los Términos y condiciones." at bounding box center [861, 398] width 13 height 13
checkbox input "true"
click at [900, 435] on button "Iniciar sesión" at bounding box center [903, 437] width 96 height 30
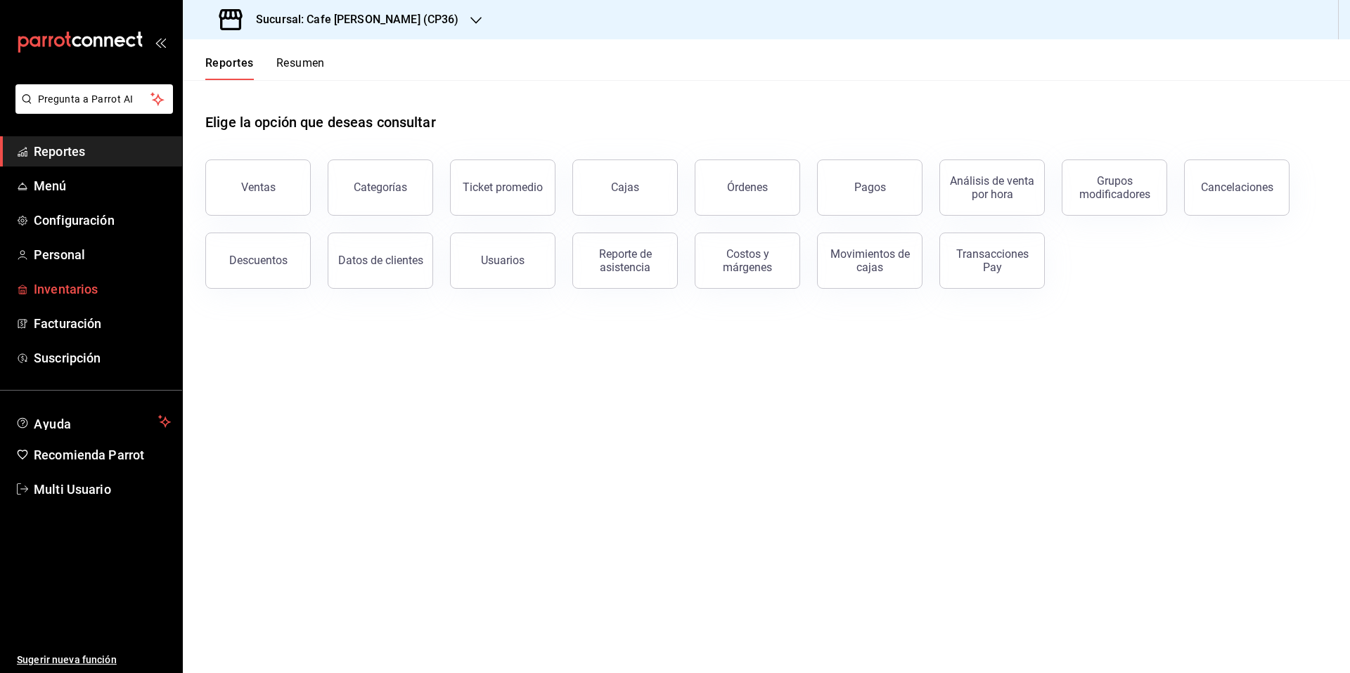
click at [62, 288] on span "Inventarios" at bounding box center [102, 289] width 137 height 19
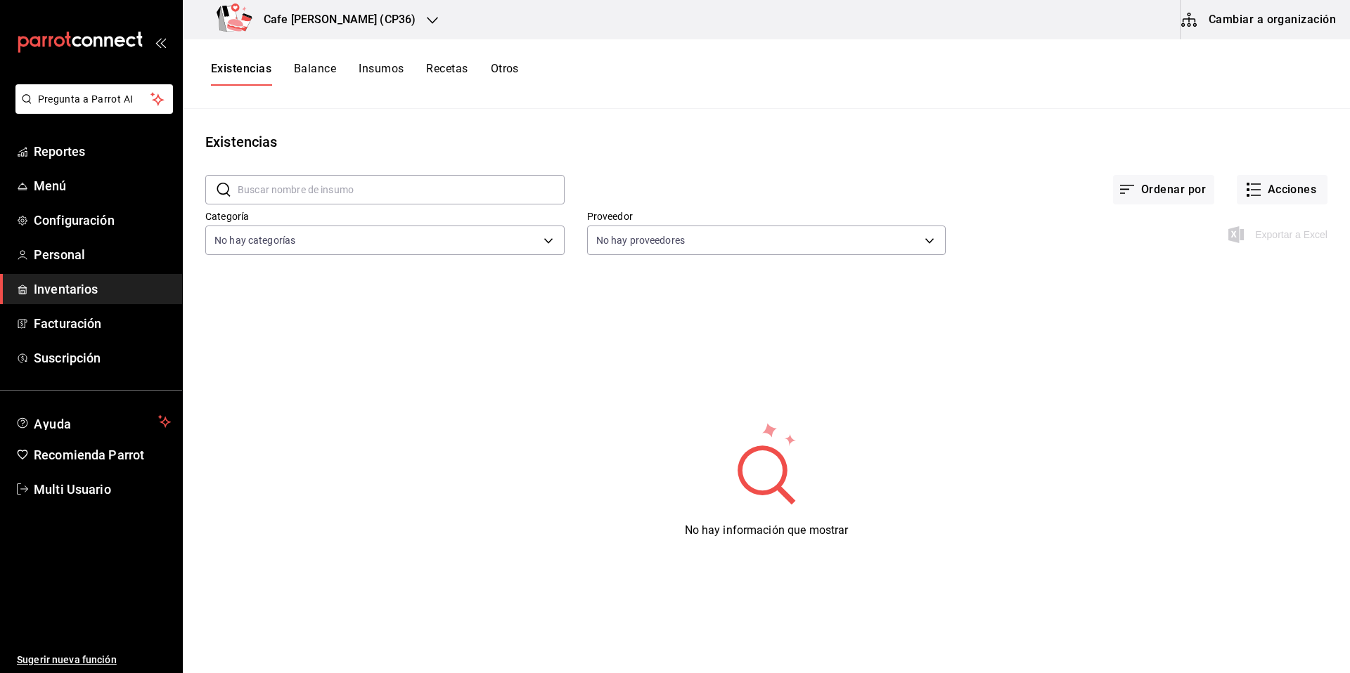
click at [1255, 20] on button "Cambiar a organización" at bounding box center [1259, 19] width 158 height 39
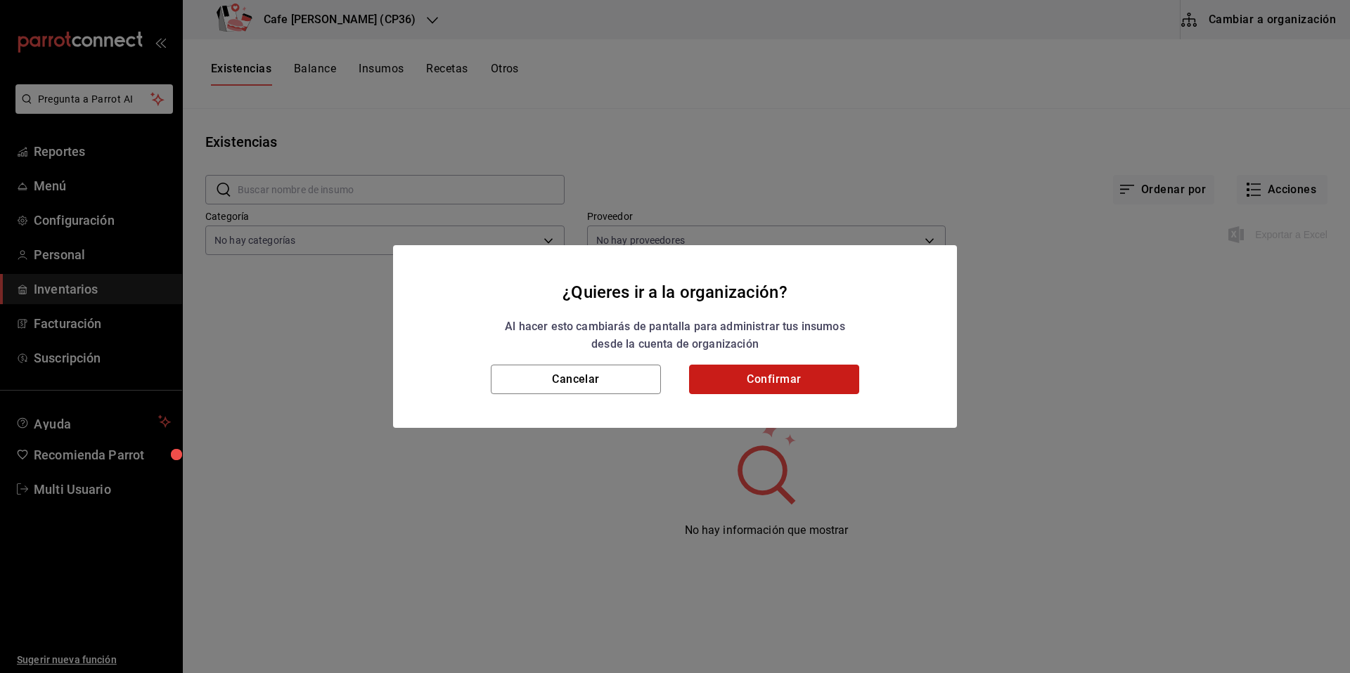
click at [783, 381] on button "Confirmar" at bounding box center [774, 380] width 170 height 30
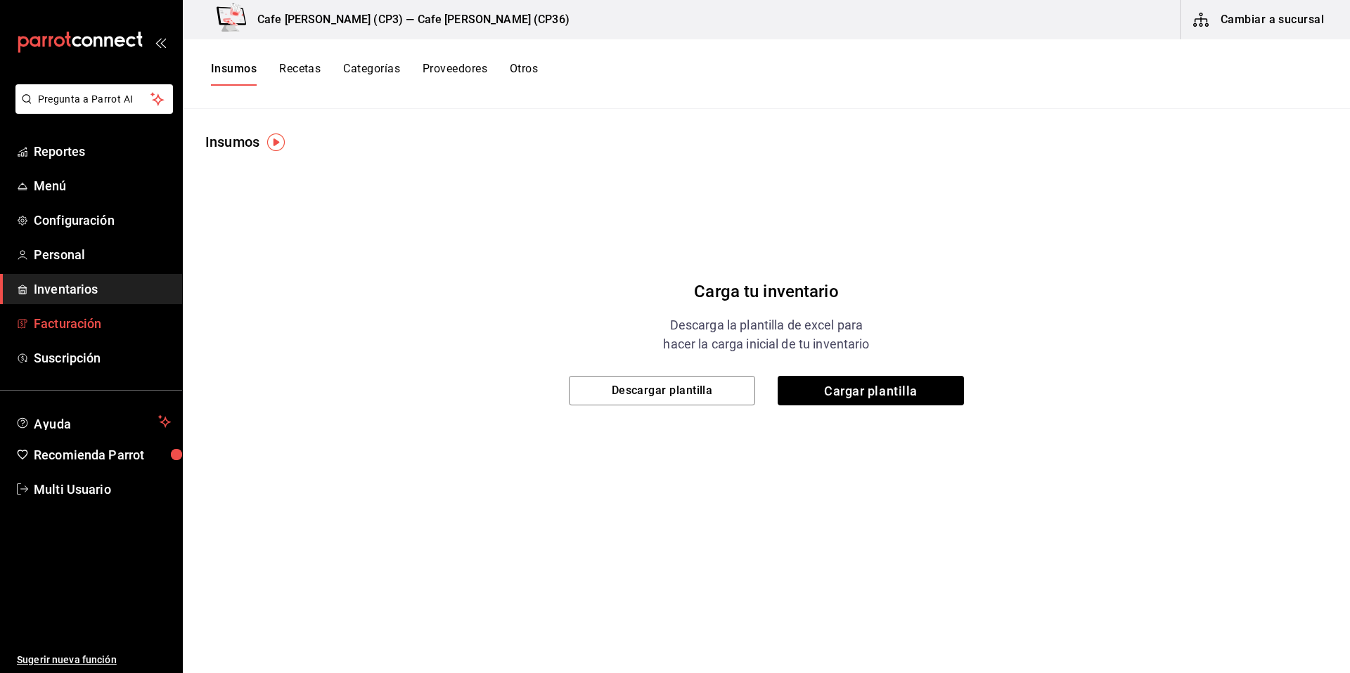
click at [68, 325] on span "Facturación" at bounding box center [102, 323] width 137 height 19
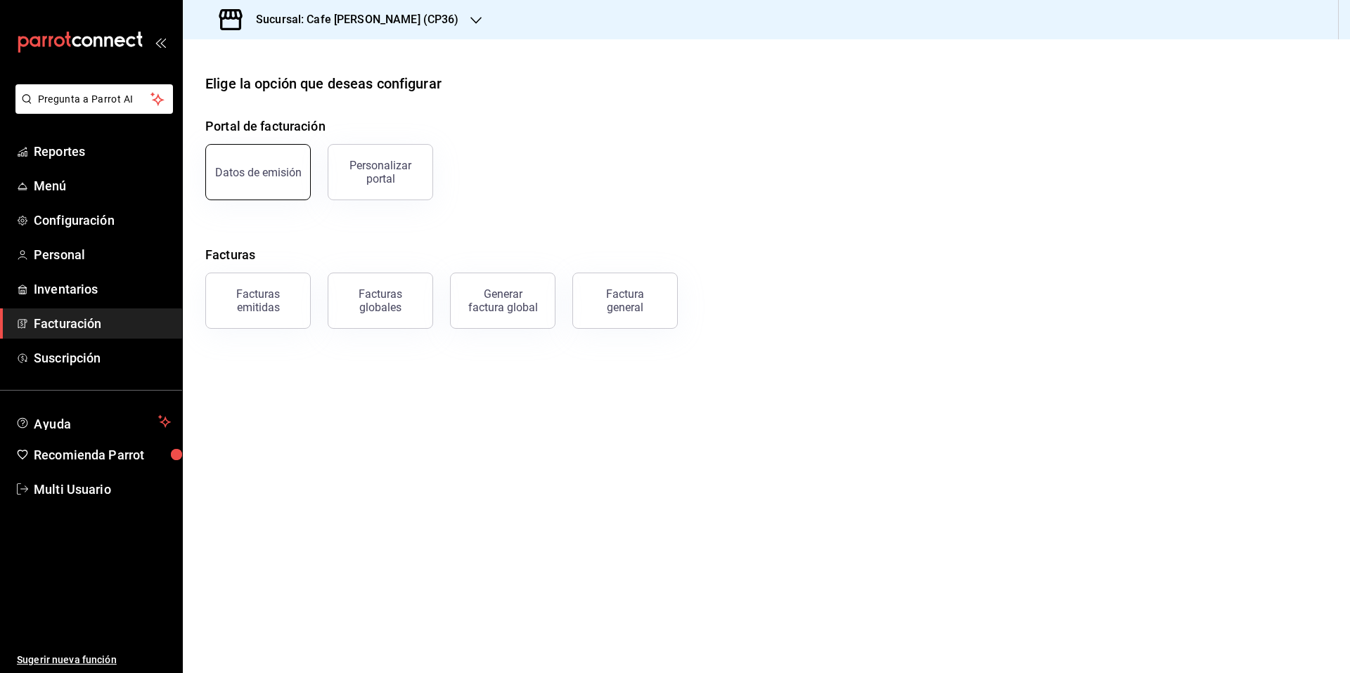
click at [271, 179] on button "Datos de emisión" at bounding box center [257, 172] width 105 height 56
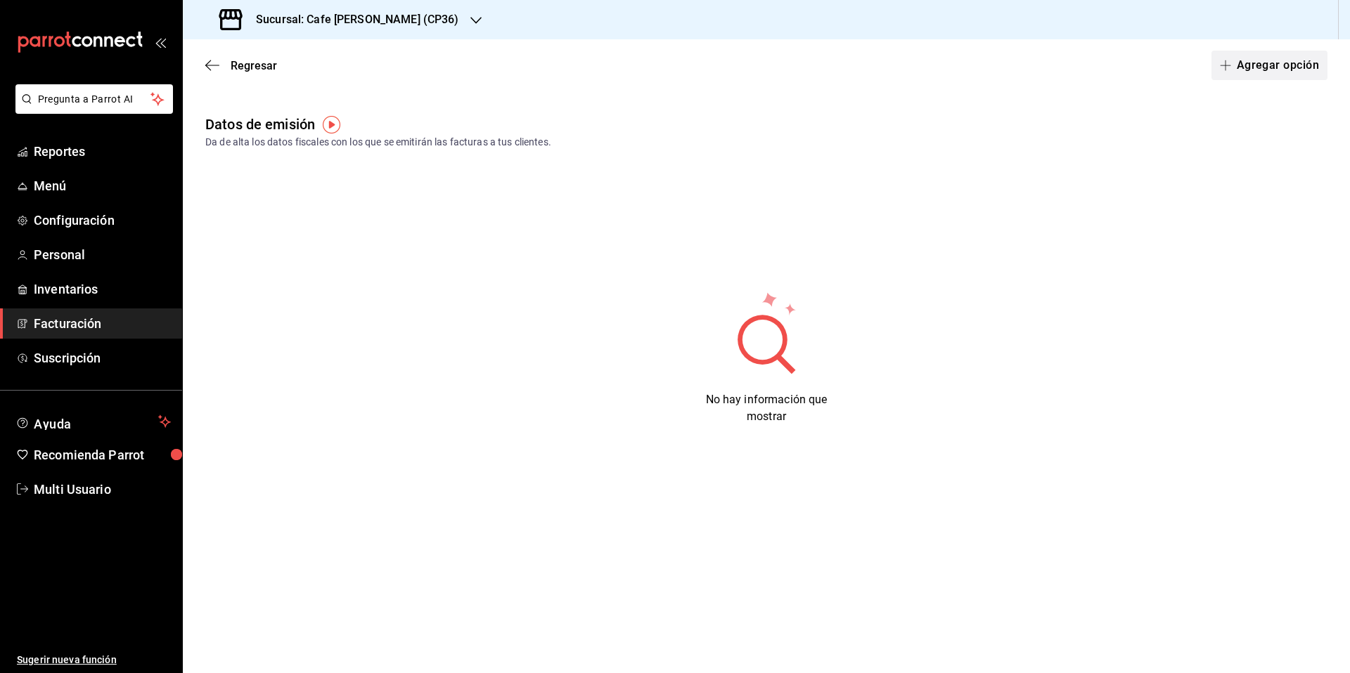
click at [1259, 67] on button "Agregar opción" at bounding box center [1269, 66] width 116 height 30
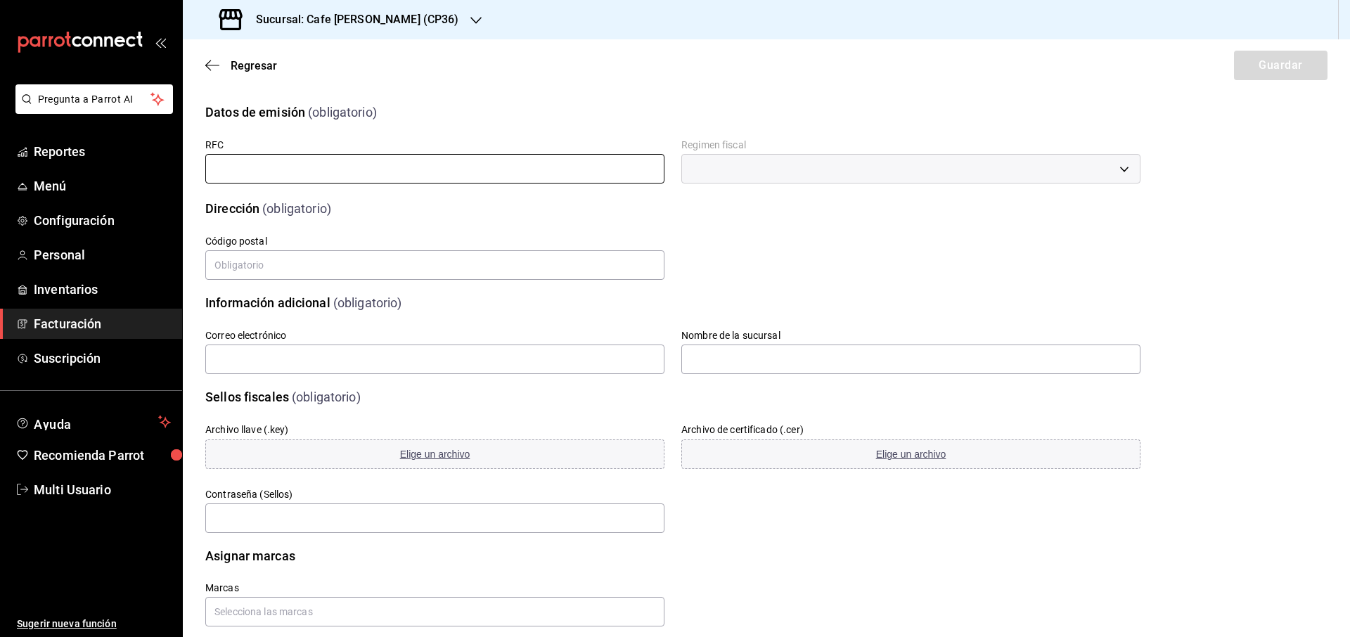
click at [249, 169] on input "text" at bounding box center [434, 169] width 459 height 30
click at [238, 175] on input "text" at bounding box center [434, 169] width 459 height 30
type input "BAHG651203215"
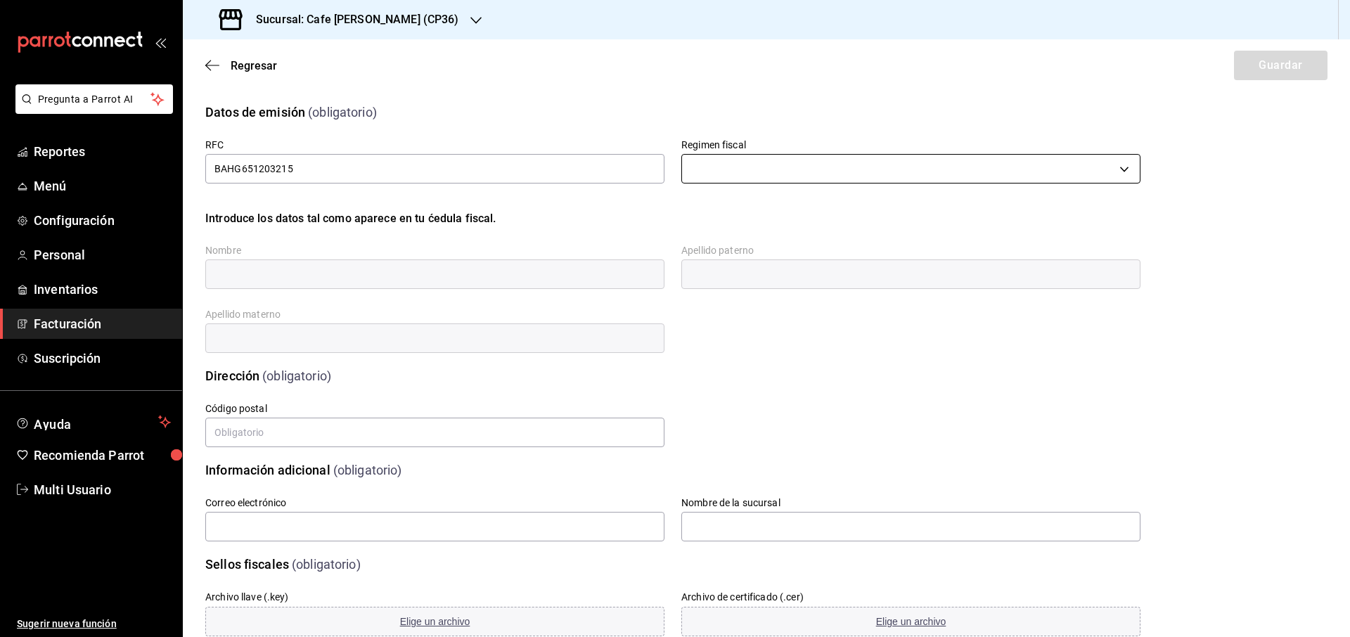
click at [718, 167] on body "Pregunta a Parrot AI Reportes Menú Configuración Personal Inventarios Facturaci…" at bounding box center [675, 318] width 1350 height 637
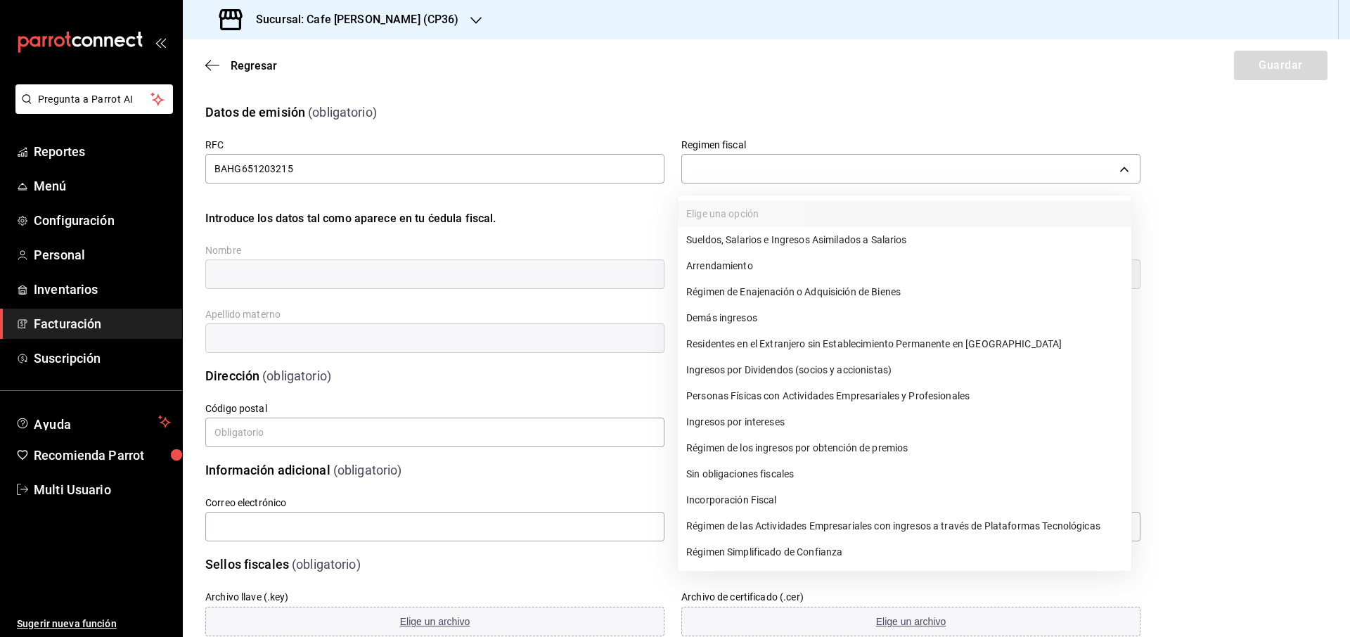
click at [775, 550] on li "Régimen Simplificado de Confianza" at bounding box center [904, 552] width 453 height 26
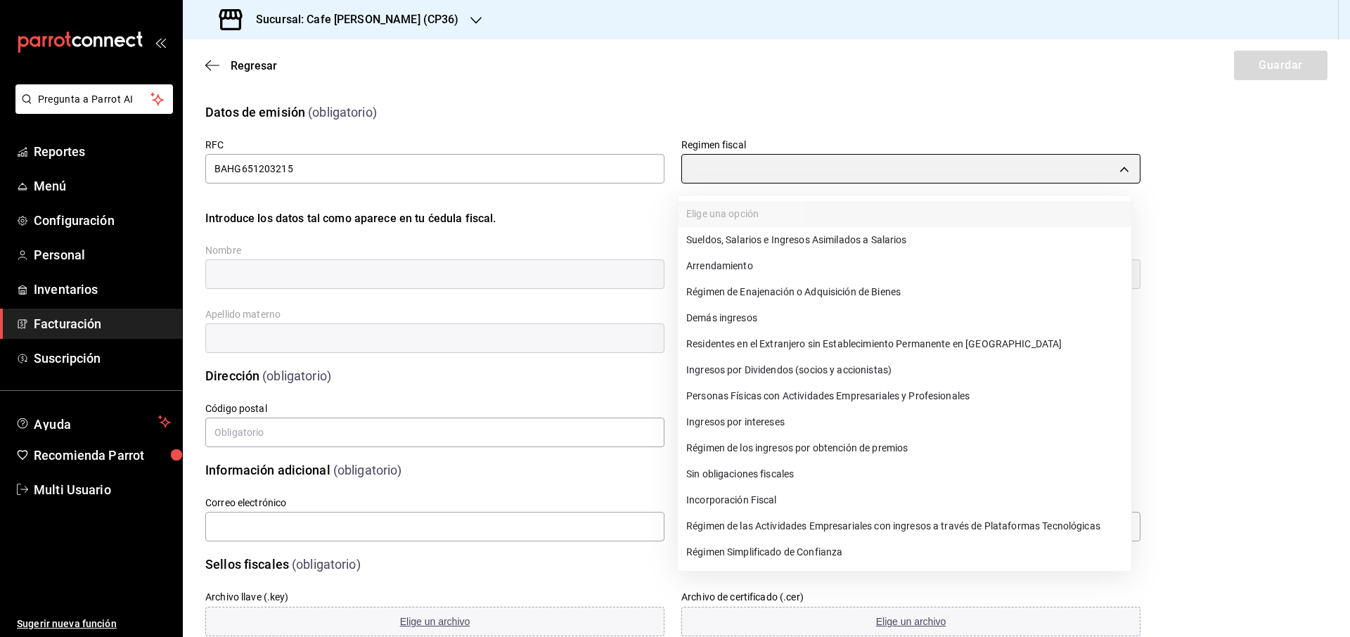
type input "626"
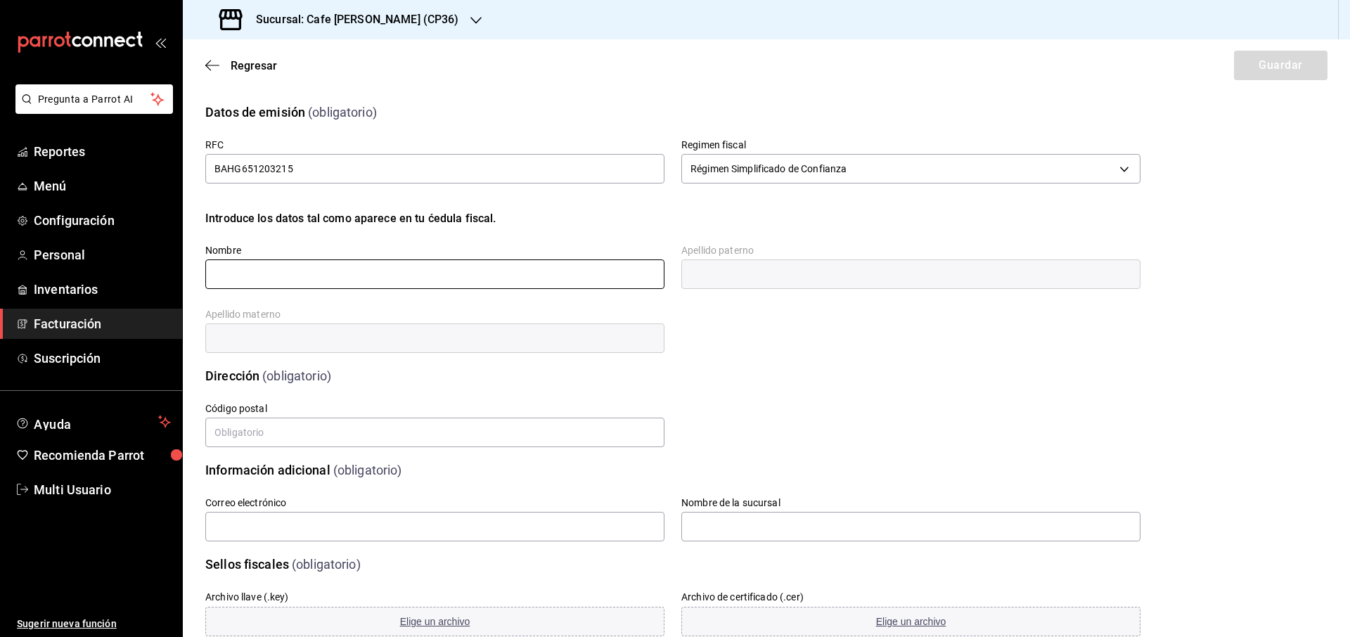
click at [238, 280] on input "text" at bounding box center [434, 274] width 459 height 30
type input "GABRIELA"
click at [741, 281] on input "text" at bounding box center [910, 274] width 459 height 30
type input "BAUR"
click at [261, 337] on input "text" at bounding box center [434, 338] width 459 height 30
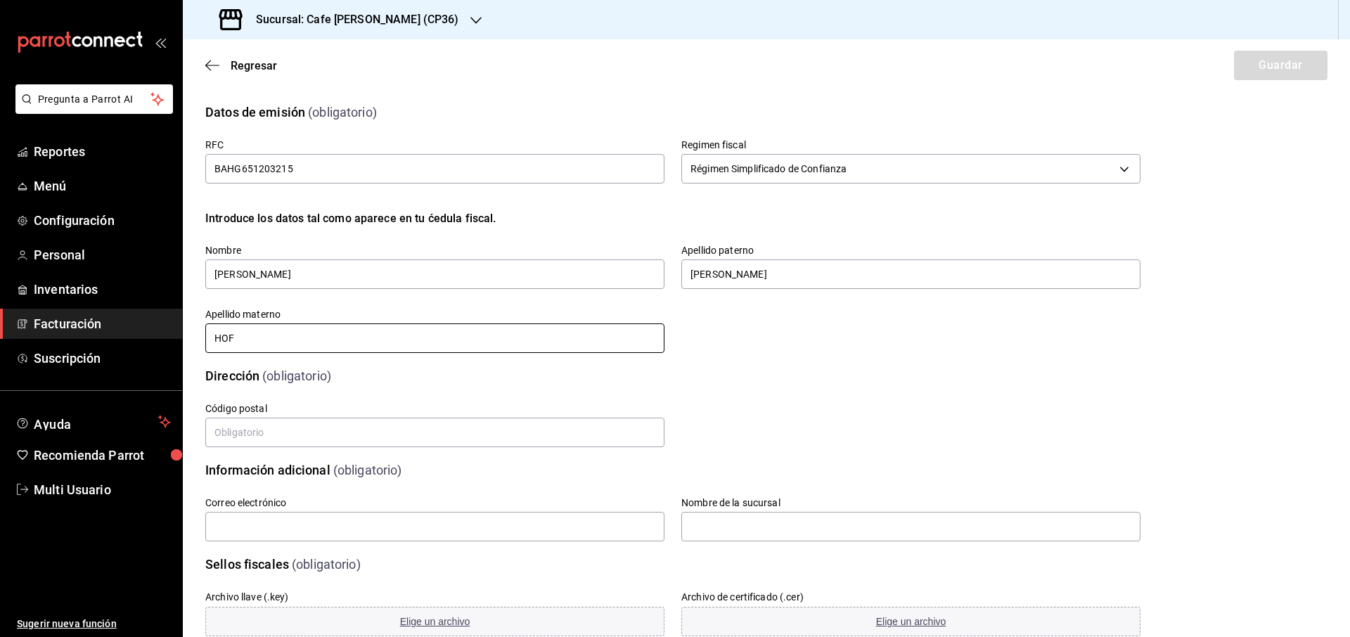
type input "HOFMANN"
click at [246, 436] on input "text" at bounding box center [434, 433] width 459 height 30
type input "91000"
click at [237, 533] on input "text" at bounding box center [434, 527] width 459 height 30
type input "gabibaur@hotmail.com"
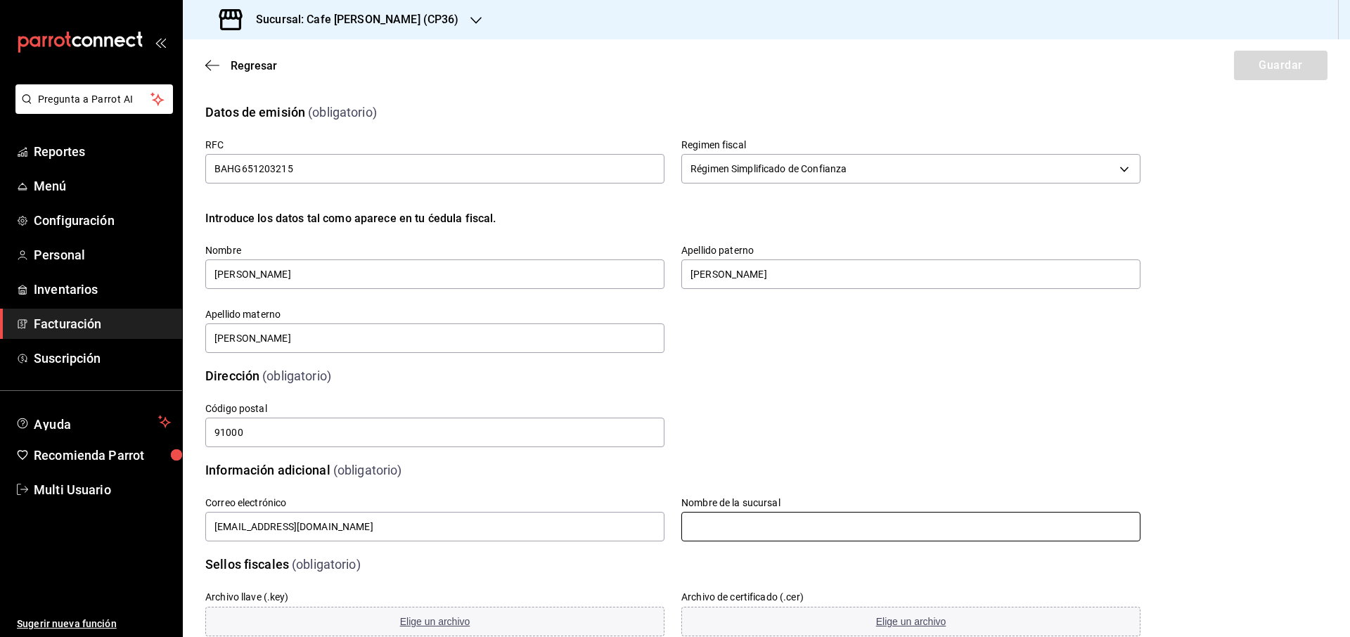
click at [732, 536] on input "text" at bounding box center [910, 527] width 459 height 30
type input "Cafe Moretto CP36"
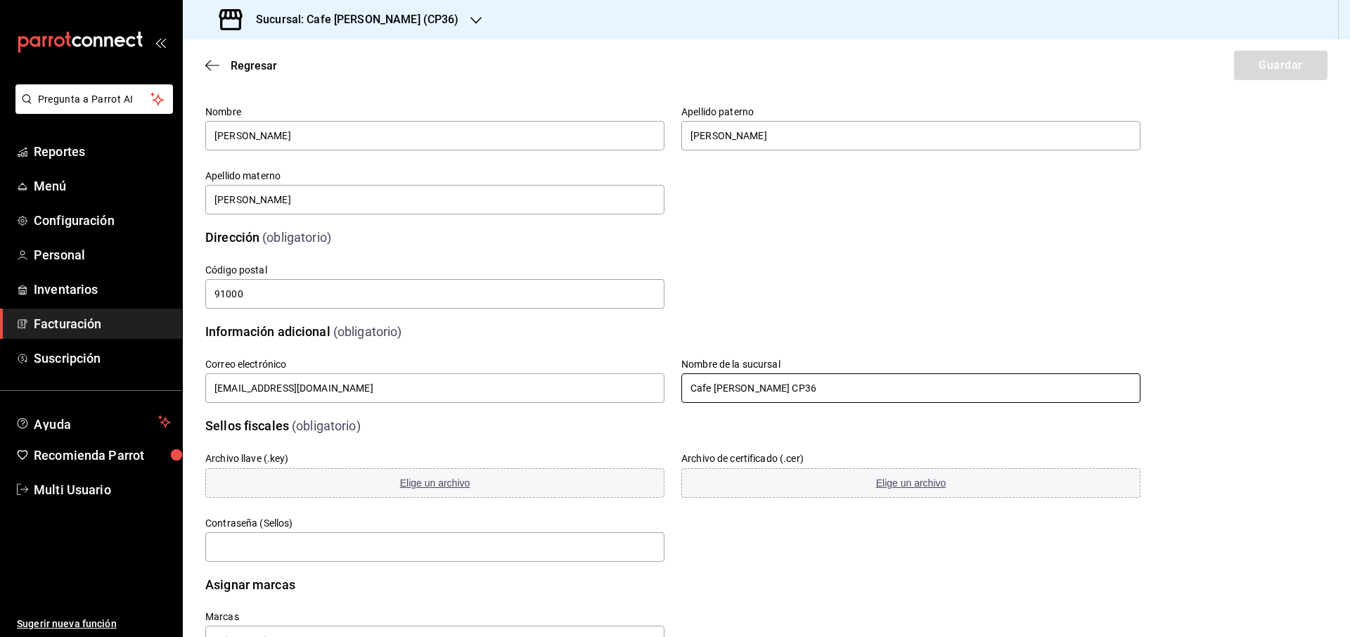
scroll to position [190, 0]
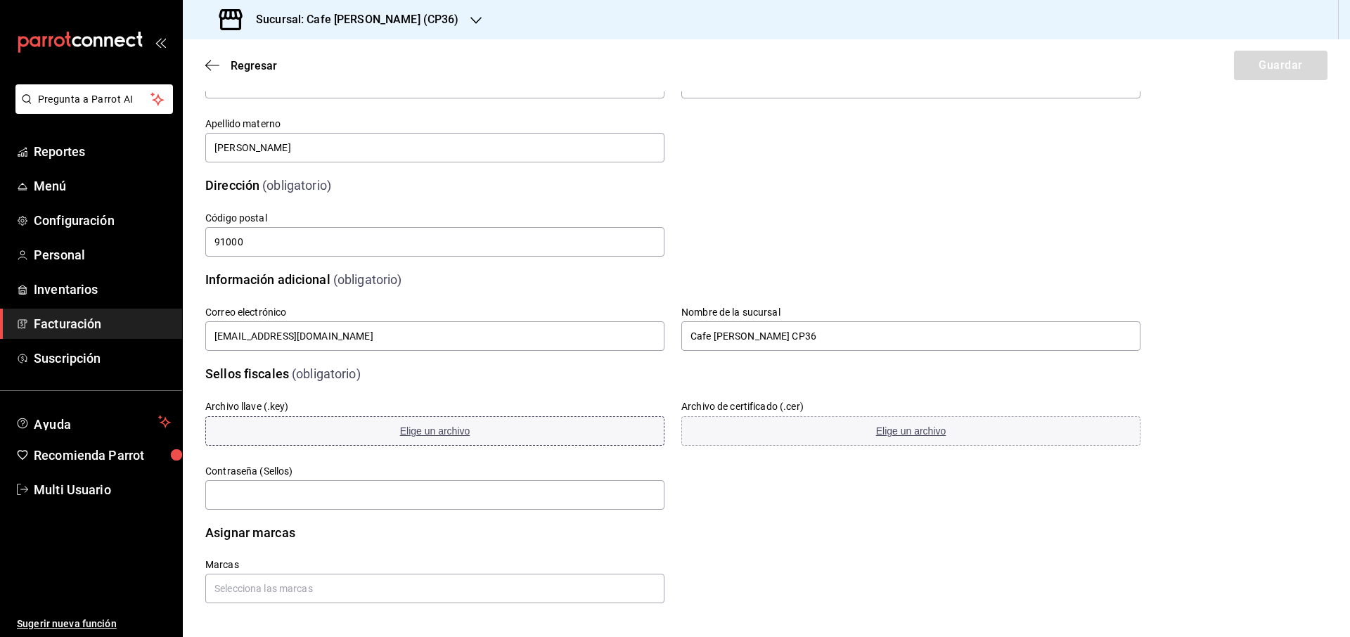
click at [441, 431] on span "Elige un archivo" at bounding box center [435, 430] width 70 height 11
click at [904, 429] on span "Elige un archivo" at bounding box center [911, 430] width 70 height 11
click at [289, 499] on input "text" at bounding box center [434, 495] width 459 height 30
type input "651203gab"
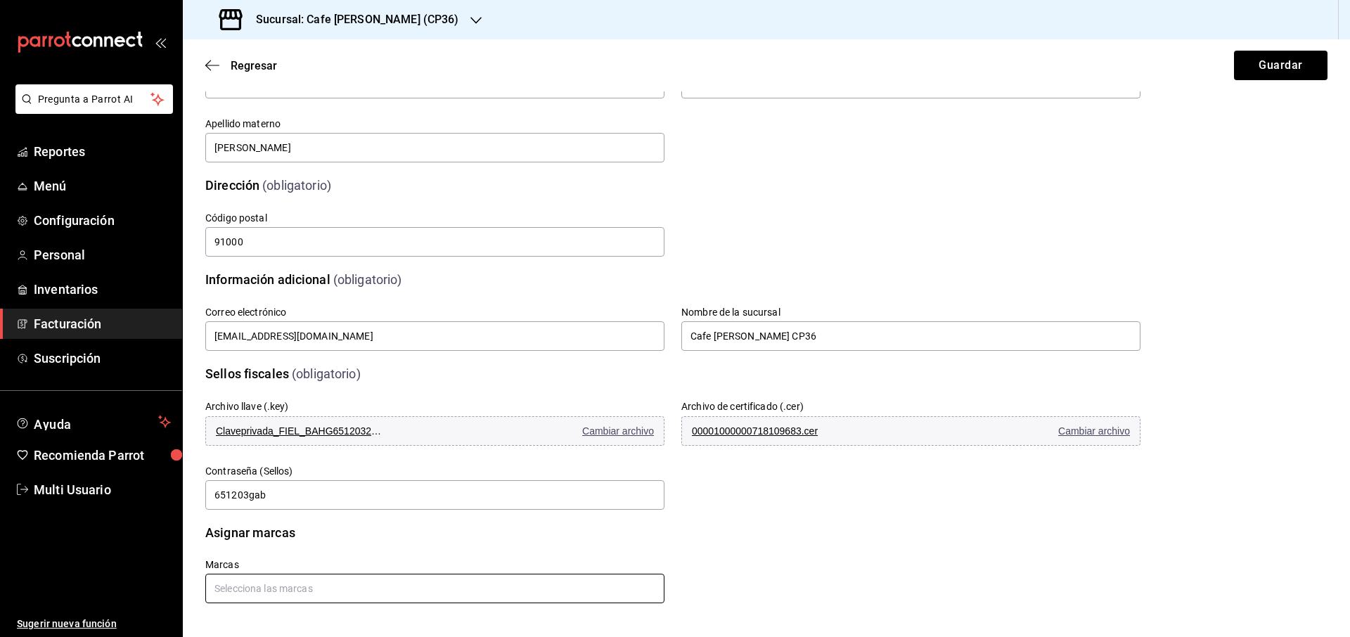
click at [307, 595] on input "text" at bounding box center [434, 589] width 459 height 30
click at [285, 562] on li "Cafe Moreto - CP36" at bounding box center [432, 556] width 455 height 23
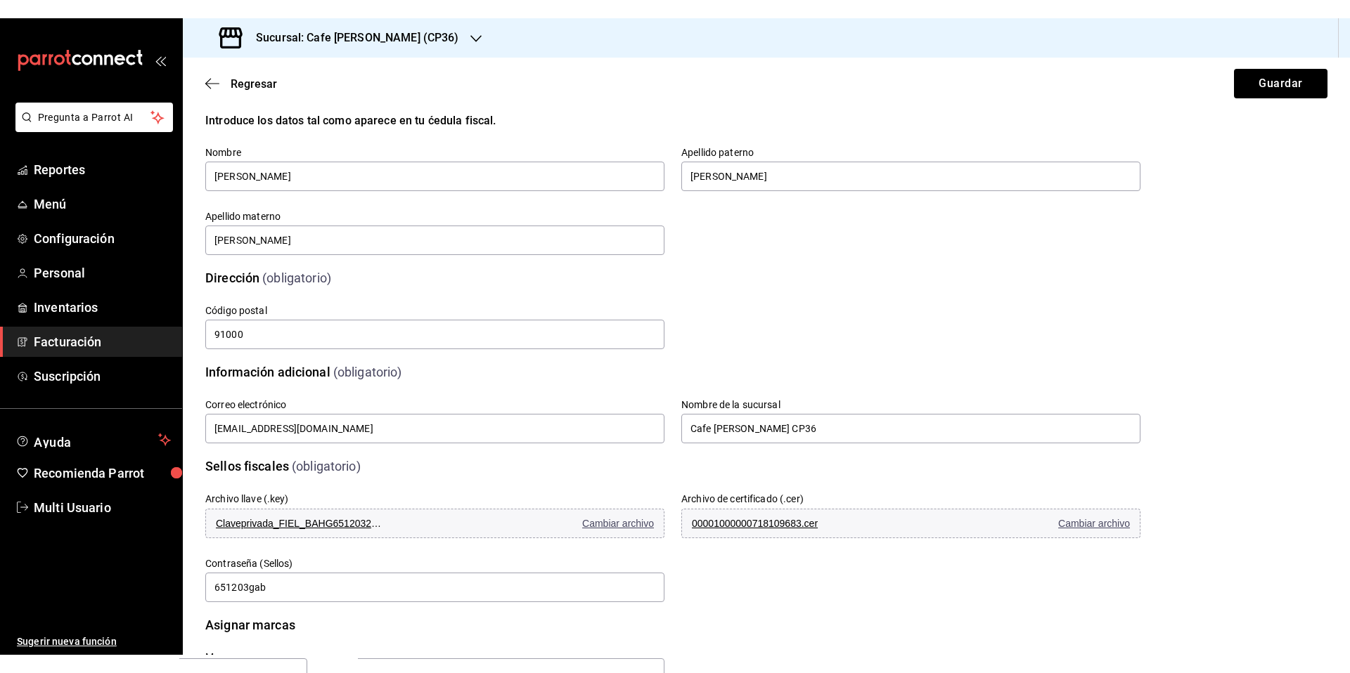
scroll to position [98, 0]
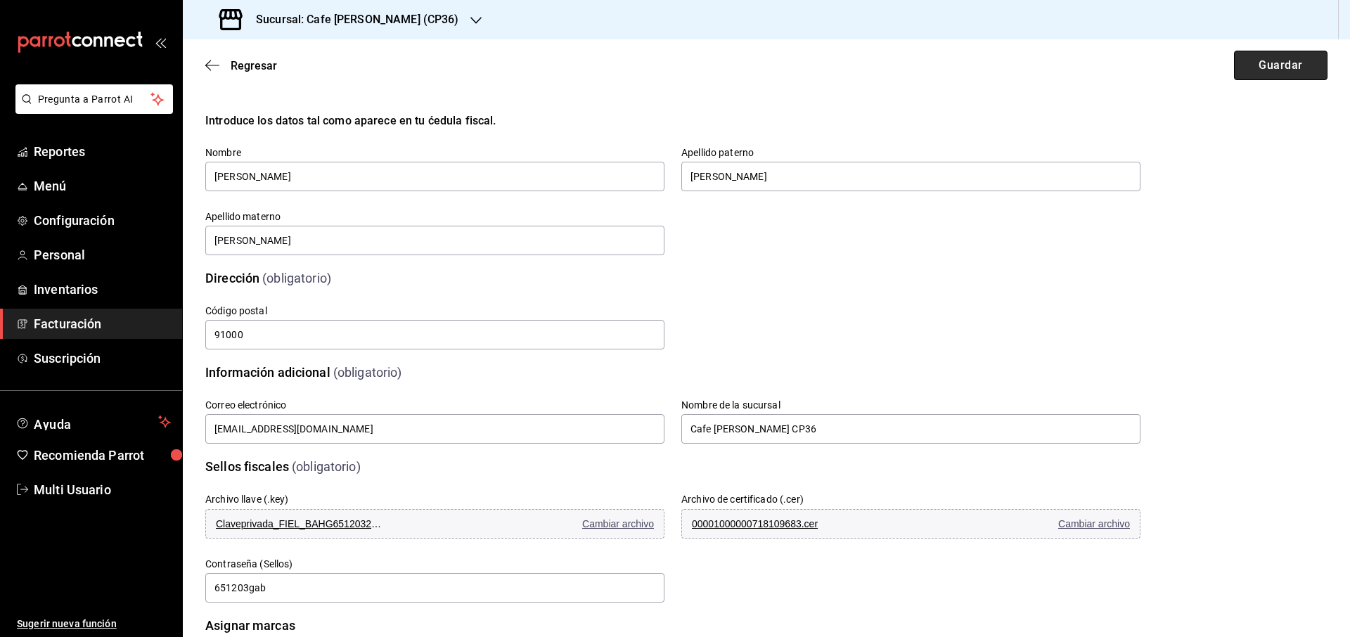
click at [1270, 70] on button "Guardar" at bounding box center [1280, 66] width 93 height 30
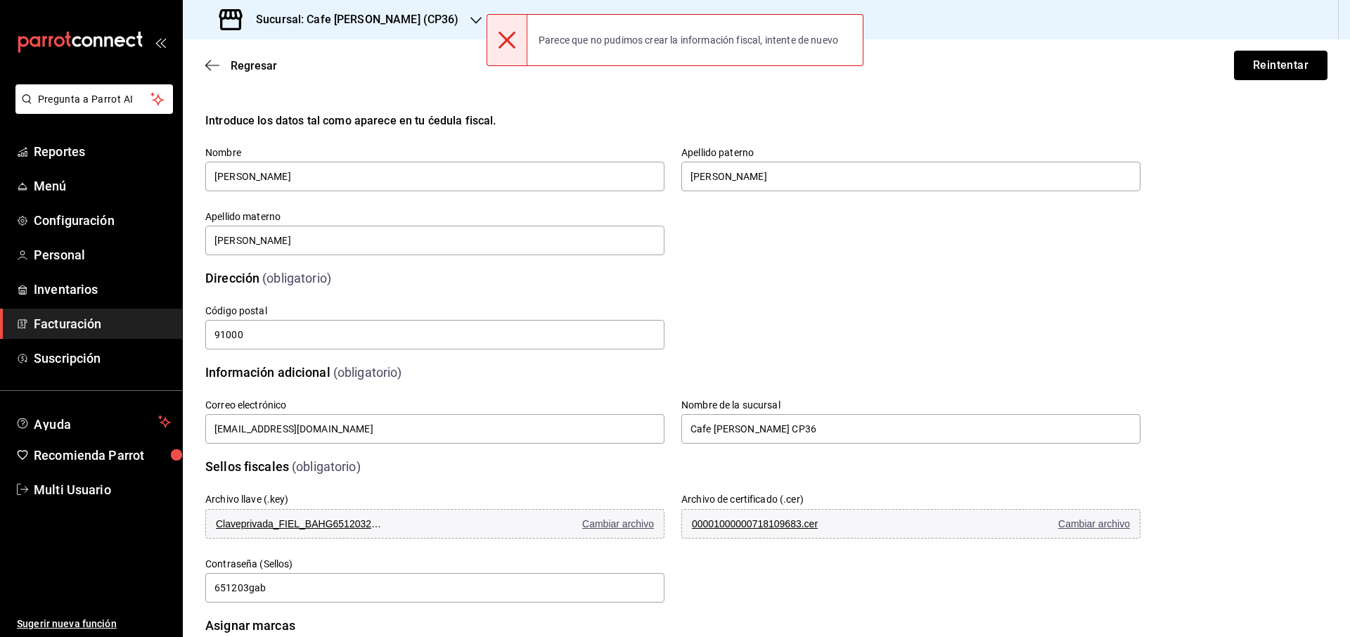
click at [1268, 66] on button "Reintentar" at bounding box center [1280, 66] width 93 height 30
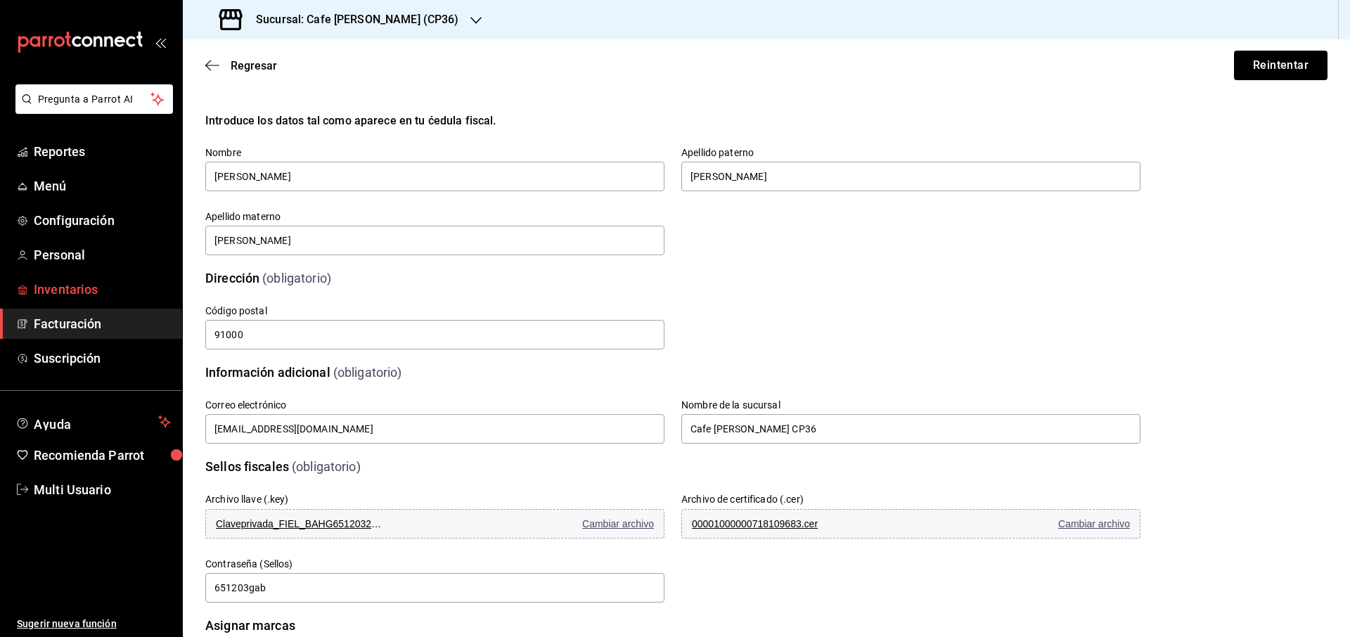
click at [80, 292] on span "Inventarios" at bounding box center [102, 289] width 137 height 19
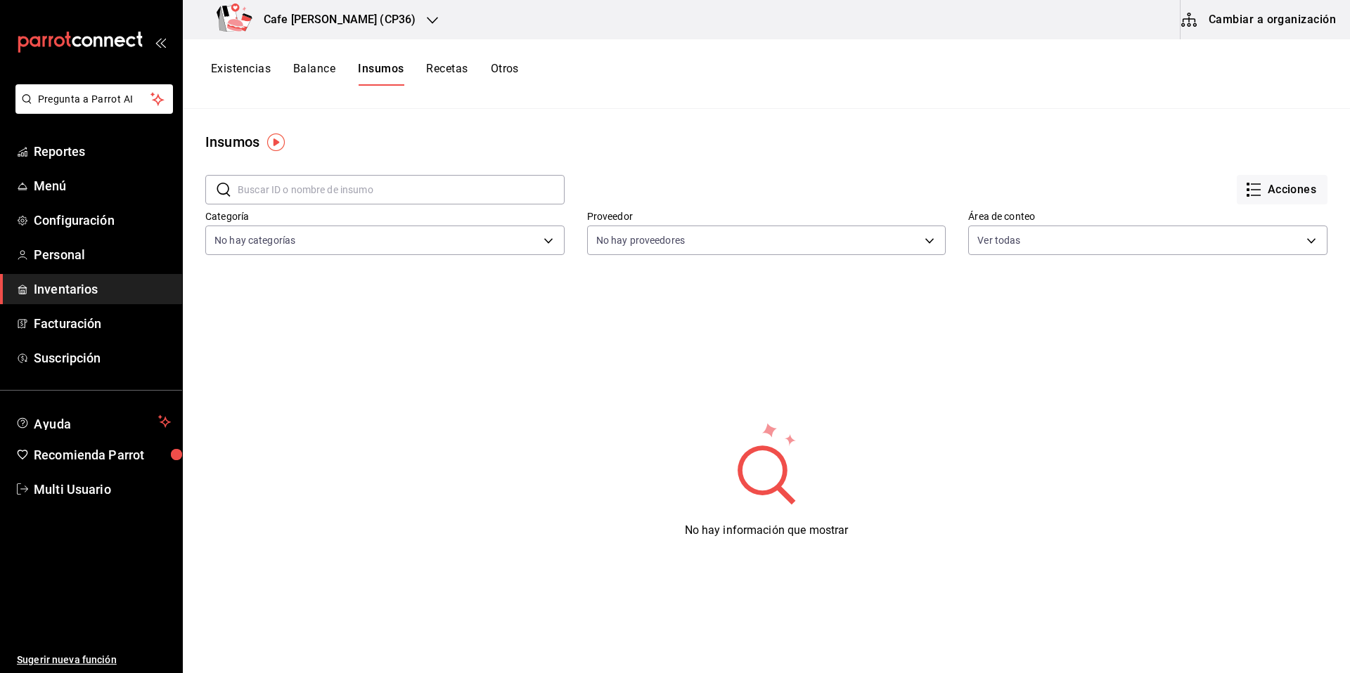
click at [1269, 19] on button "Cambiar a organización" at bounding box center [1259, 19] width 158 height 39
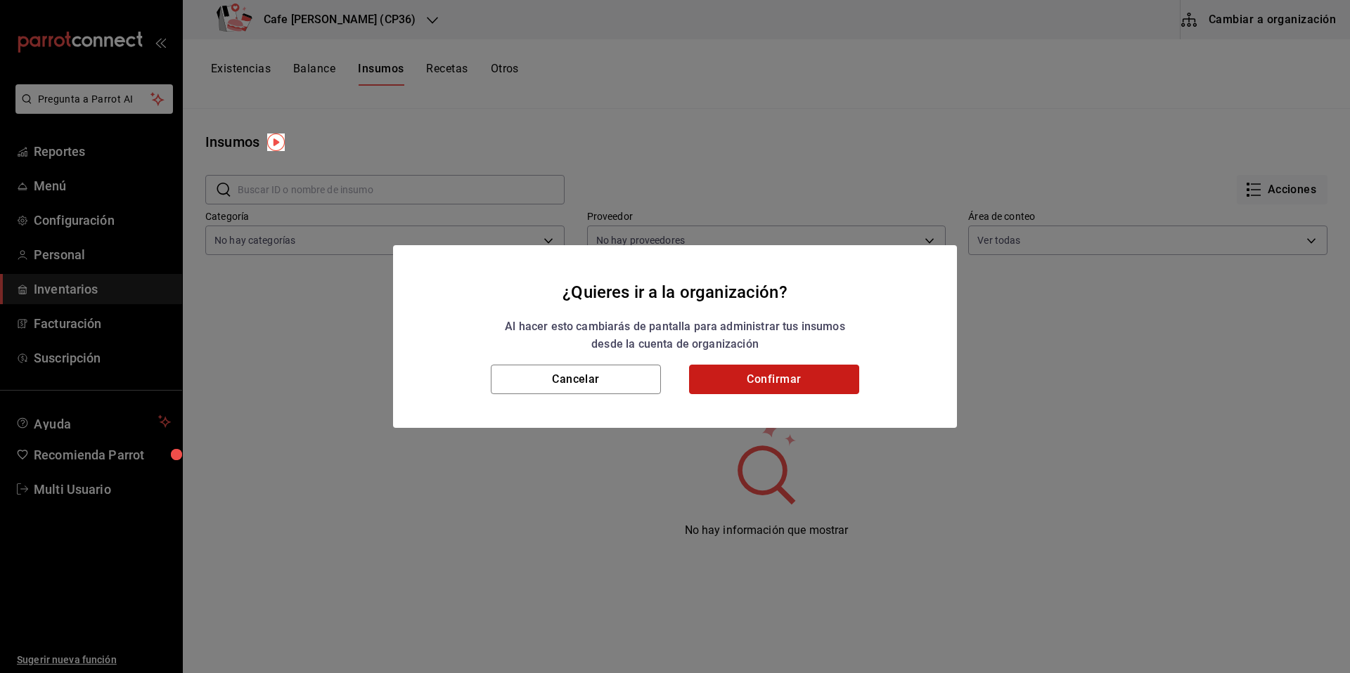
click at [766, 379] on button "Confirmar" at bounding box center [774, 380] width 170 height 30
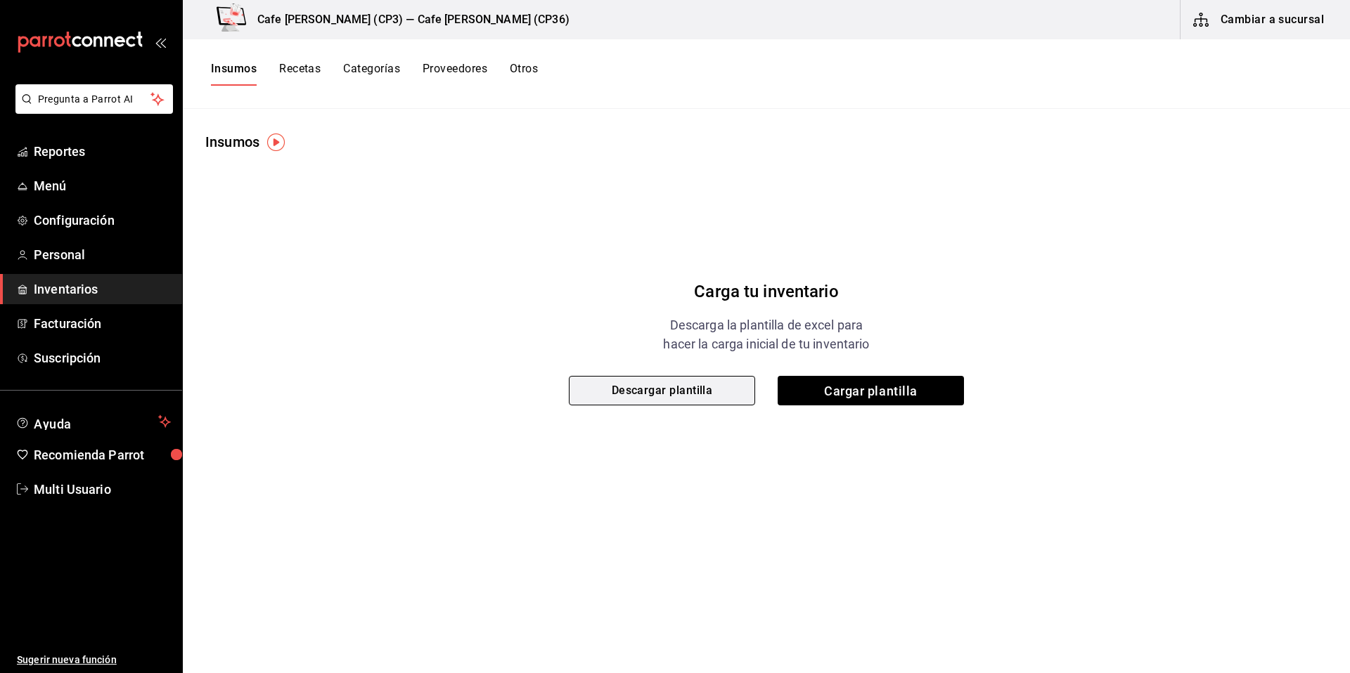
click at [650, 392] on button "Descargar plantilla" at bounding box center [662, 391] width 186 height 30
click at [674, 396] on body "Pregunta a Parrot AI Reportes Menú Configuración Personal Inventarios Facturaci…" at bounding box center [675, 332] width 1350 height 664
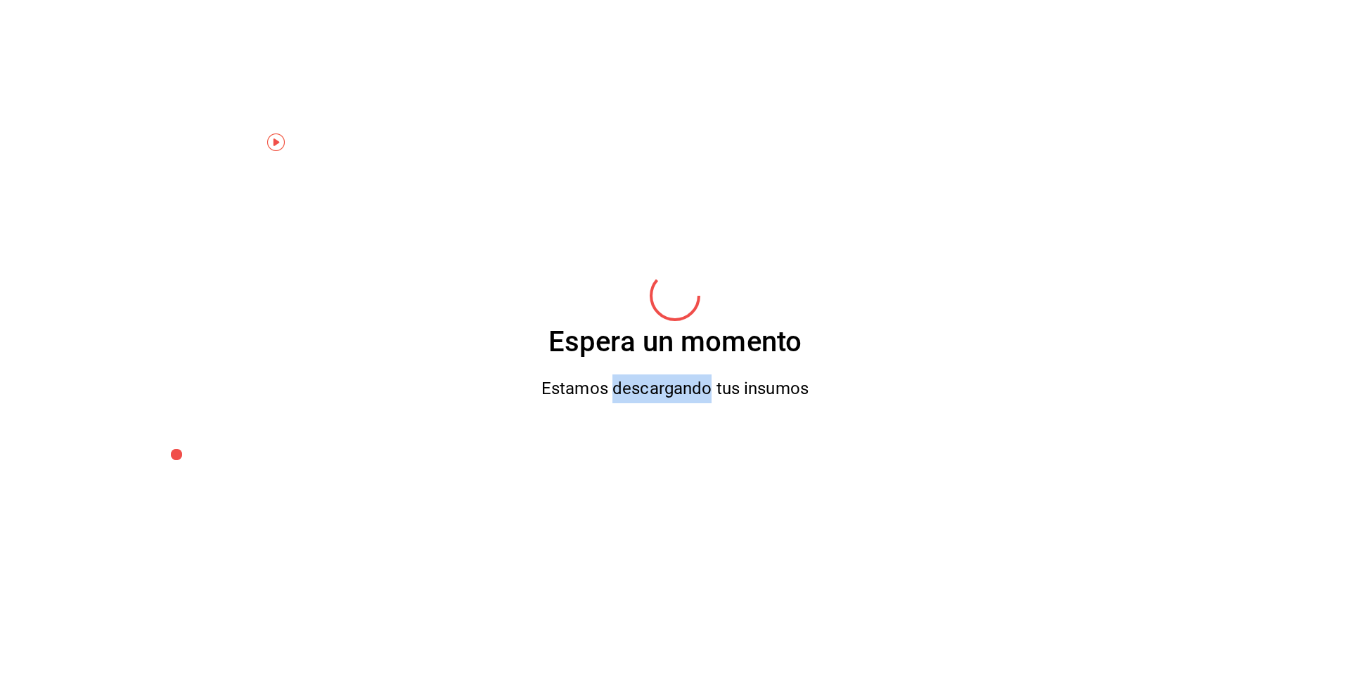
click at [674, 396] on div "Estamos descargando tus insumos" at bounding box center [674, 389] width 267 height 29
